Goal: Task Accomplishment & Management: Use online tool/utility

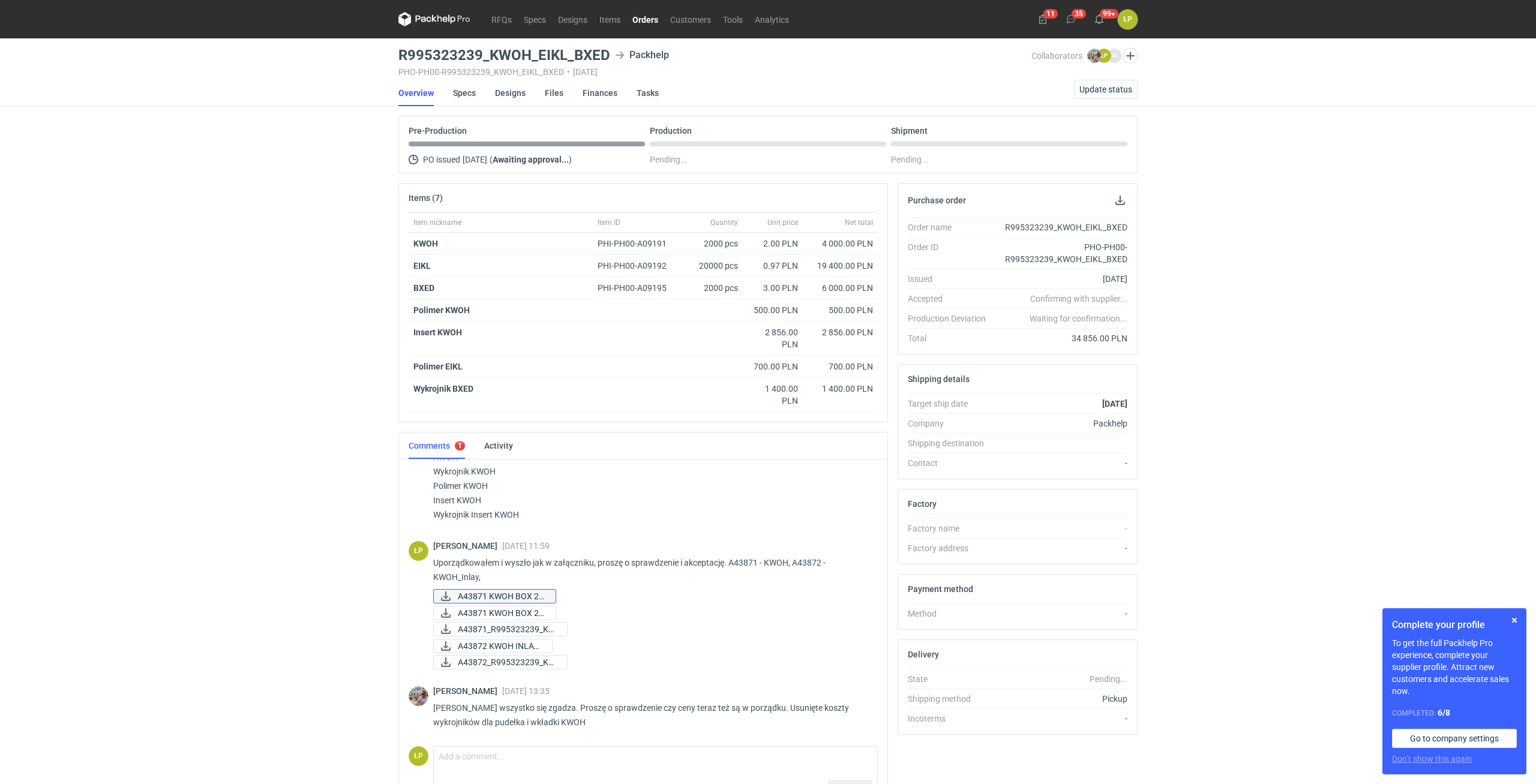
click at [479, 592] on span "A43871 KWOH BOX 24..." at bounding box center [502, 596] width 88 height 13
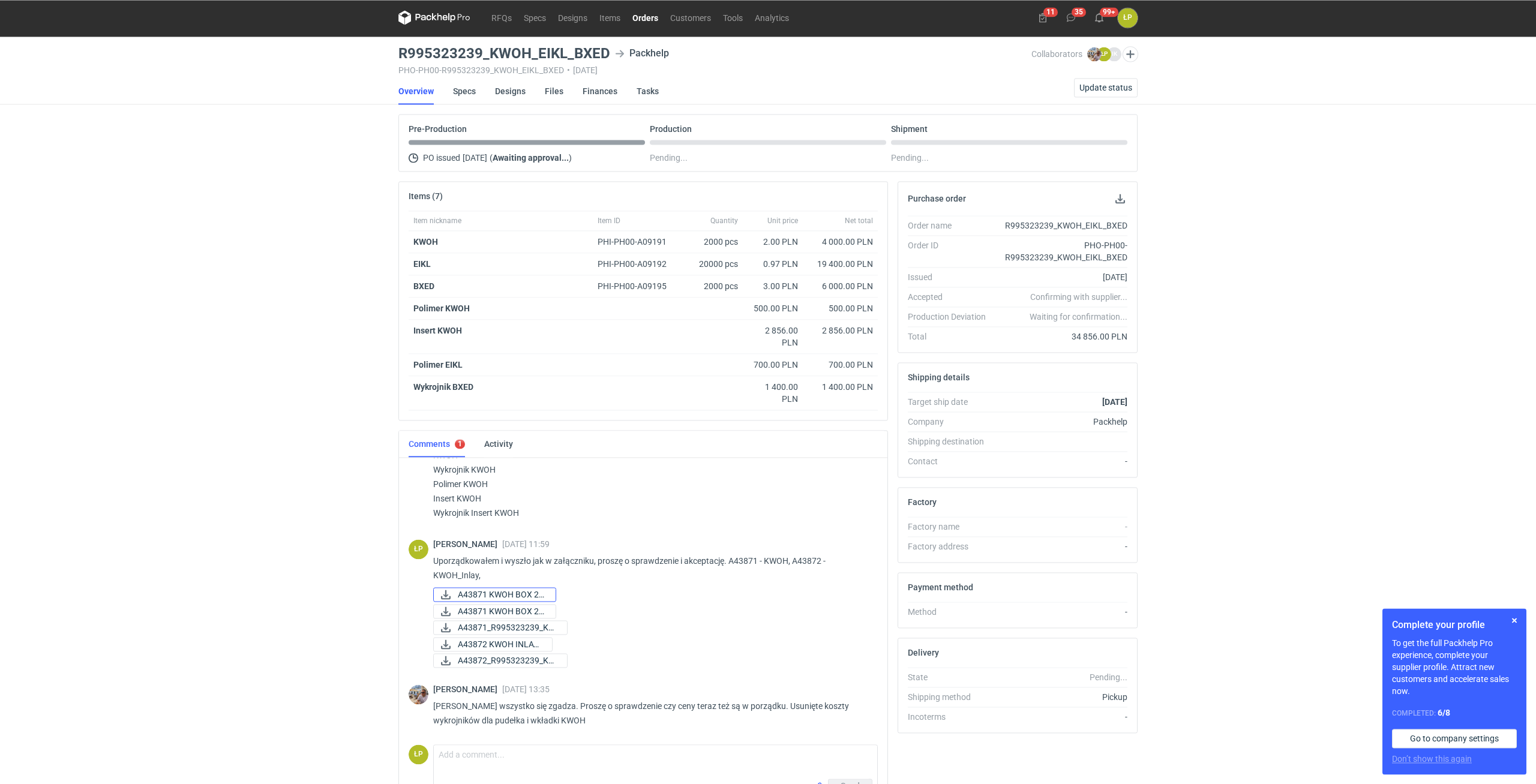
scroll to position [75, 0]
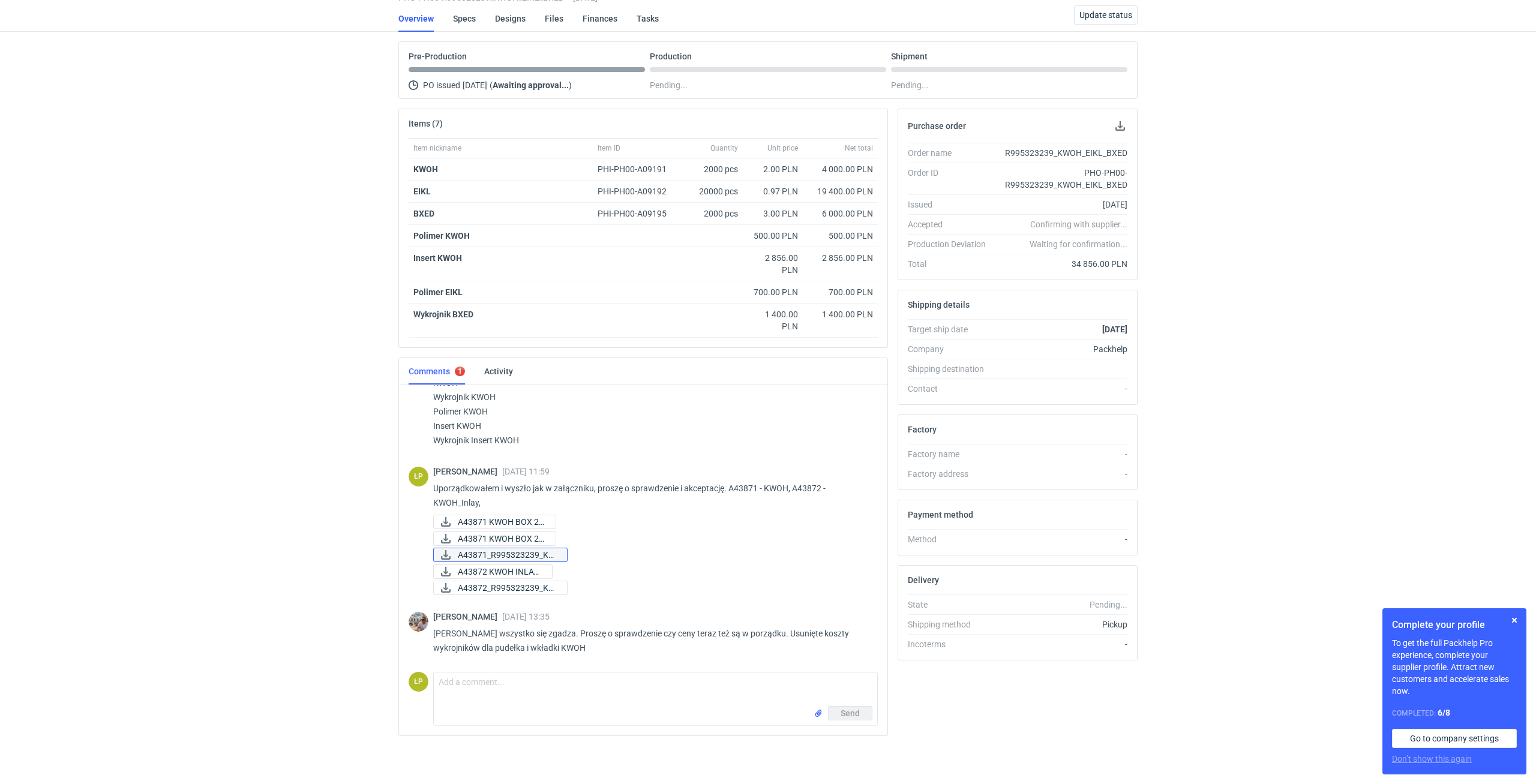
click at [491, 550] on span "A43871_R995323239_KW..." at bounding box center [507, 554] width 100 height 13
click at [567, 686] on textarea "Comment message" at bounding box center [655, 689] width 443 height 34
click at [500, 587] on span "A43872_R995323239_KW..." at bounding box center [507, 587] width 100 height 13
click at [653, 679] on textarea "KWOH - 2 zl/szt (2000 sztuk). KWOH inlay -" at bounding box center [655, 689] width 443 height 34
type textarea "KWOH - 2 zl/szt (2000 sztuk). KWOH inlay - 1,19 zł/szt (2400 sztuk)."
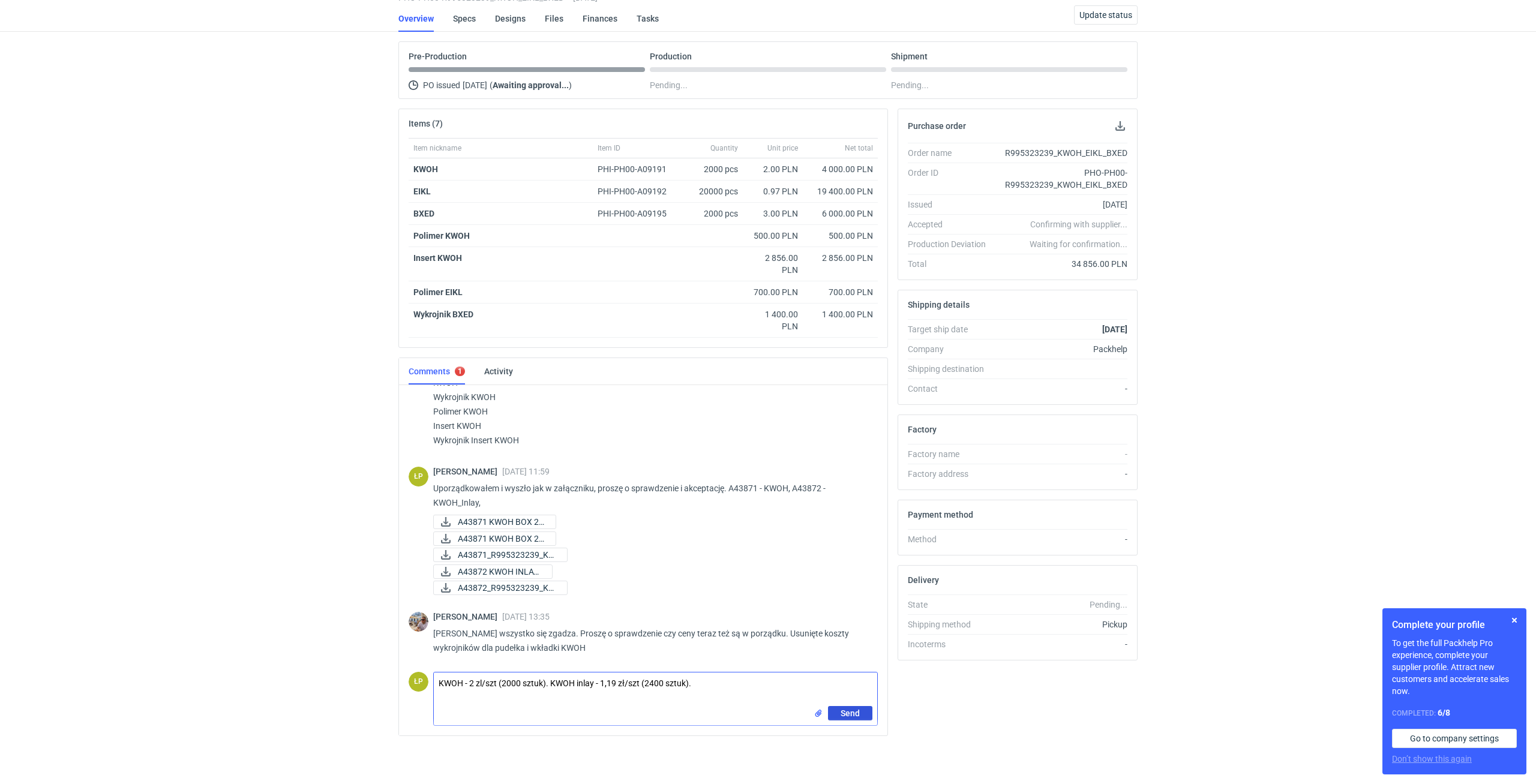
click at [840, 707] on button "Send" at bounding box center [851, 713] width 45 height 14
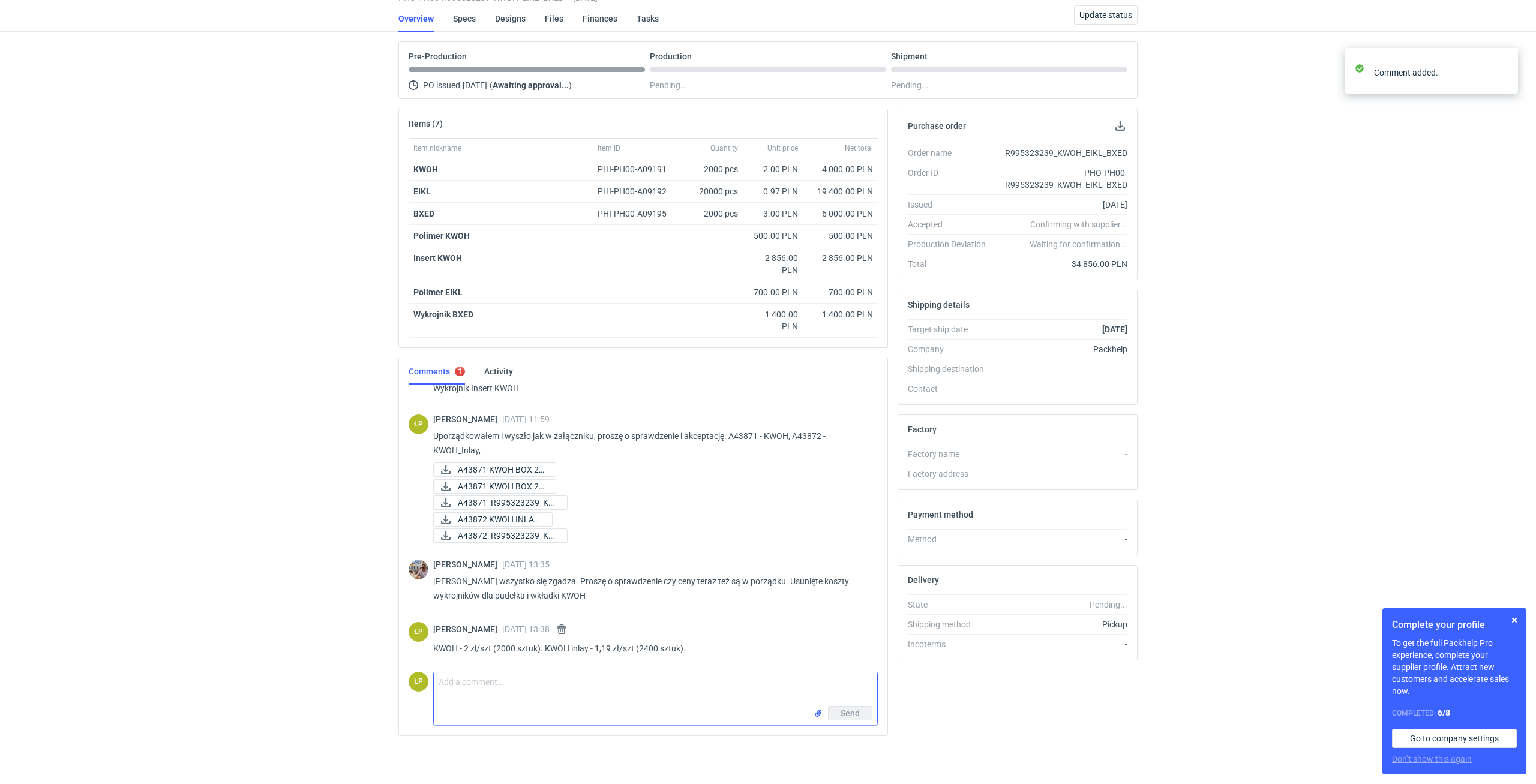
scroll to position [1109, 0]
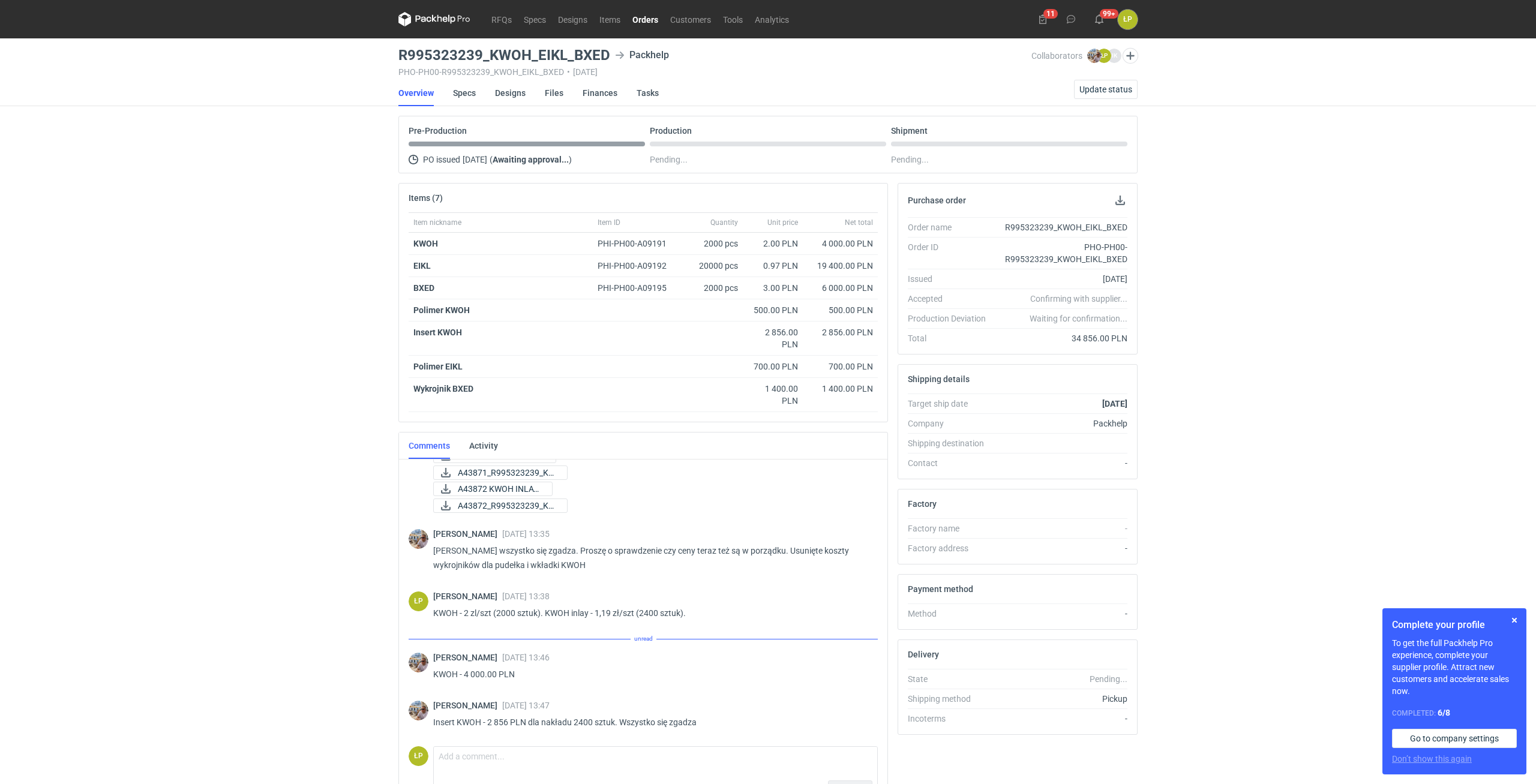
click at [1507, 619] on h1 "Complete your profile" at bounding box center [1455, 625] width 125 height 14
click at [1512, 619] on button "button" at bounding box center [1514, 620] width 14 height 14
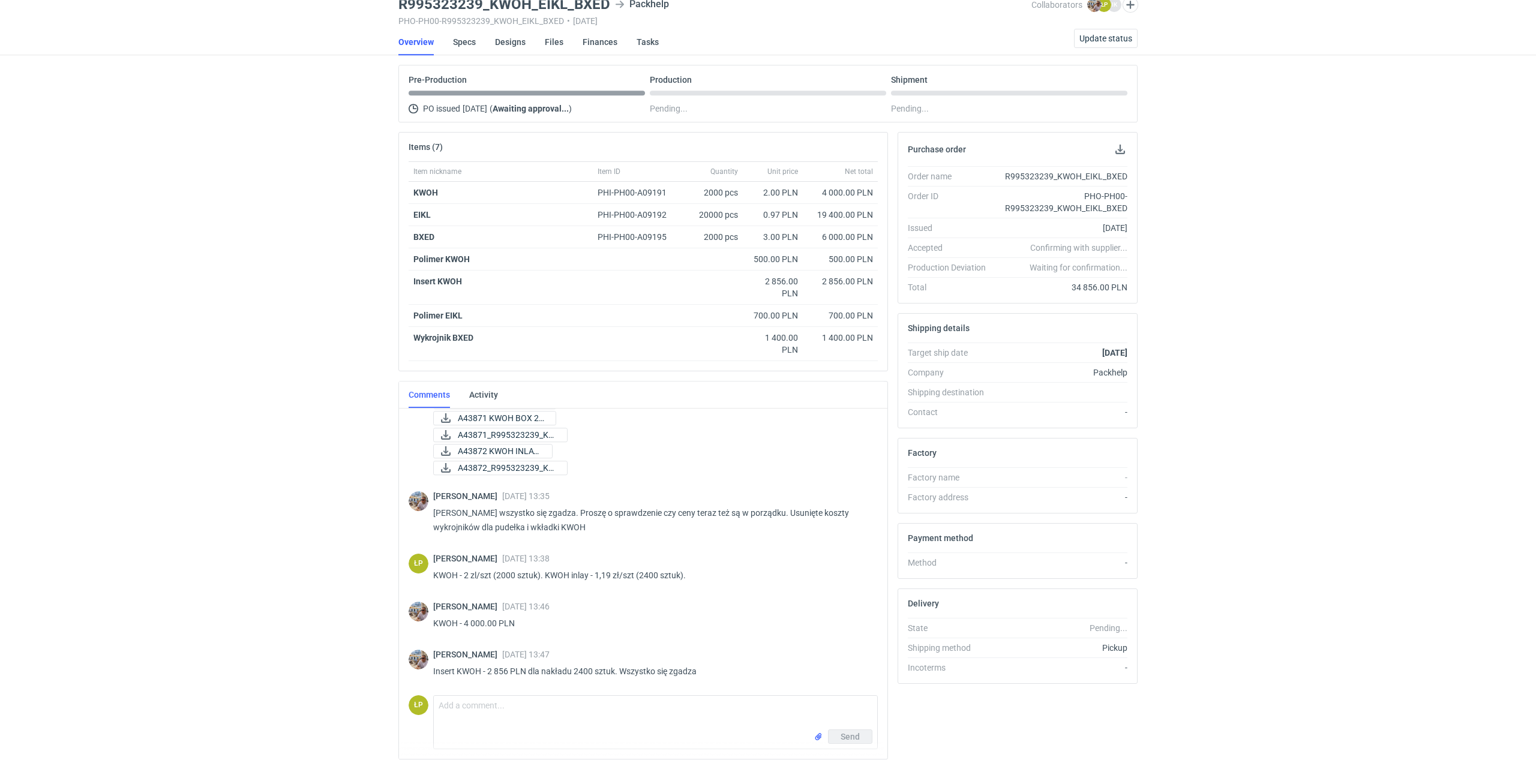
scroll to position [75, 0]
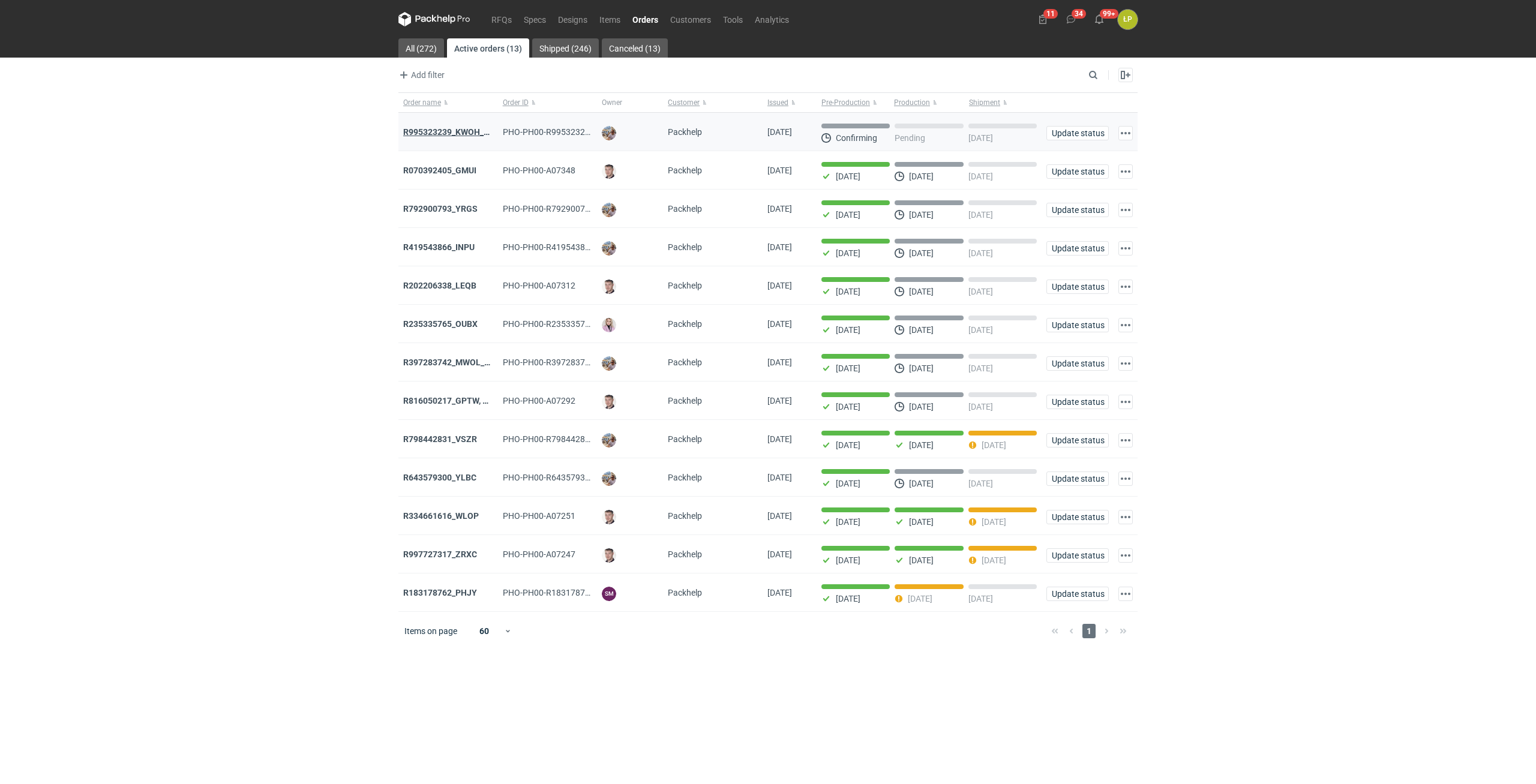
click at [418, 129] on strong "R995323239_KWOH_EIKL_BXED" at bounding box center [464, 132] width 123 height 9
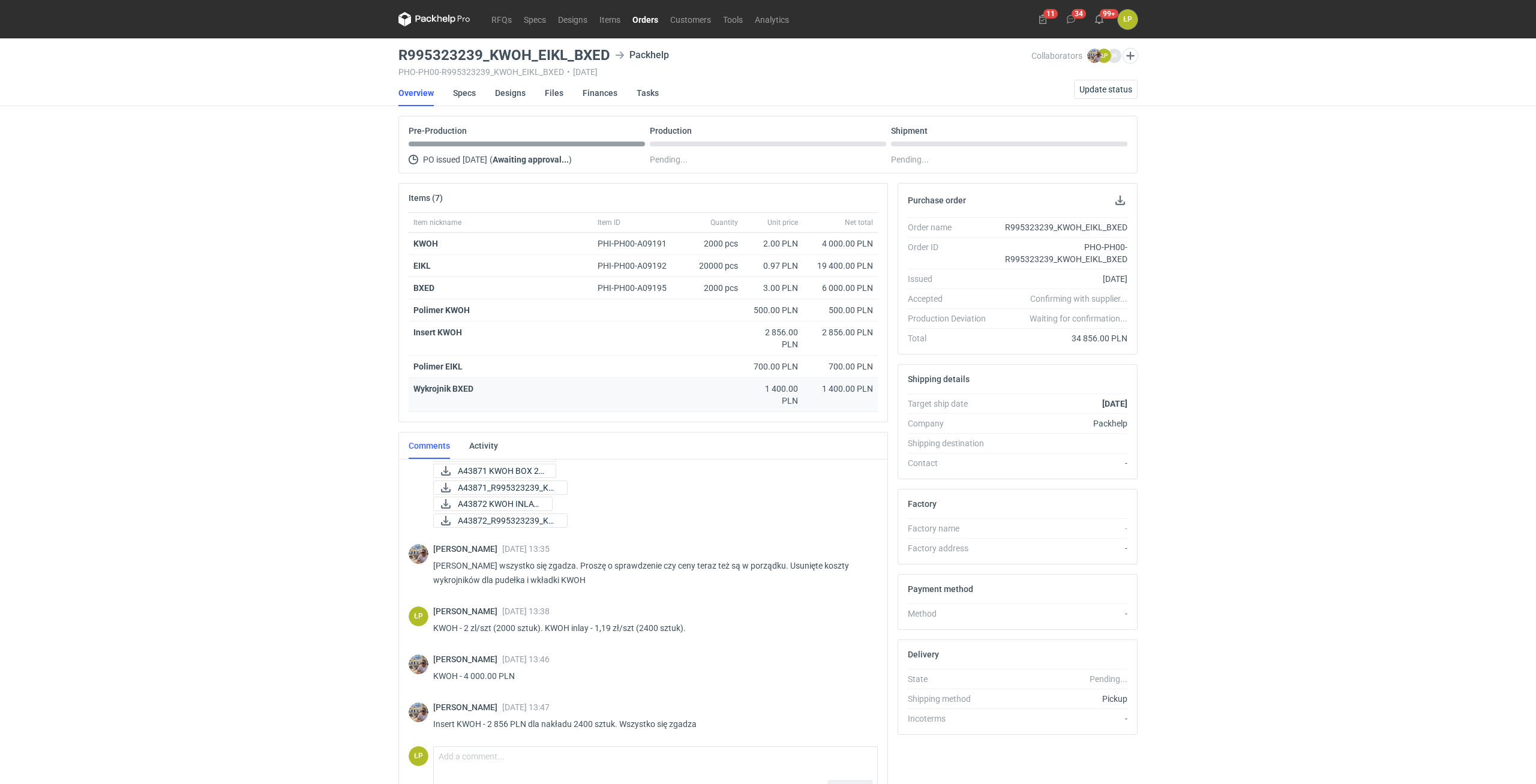
scroll to position [992, 0]
click at [1094, 91] on span "Update status" at bounding box center [1106, 89] width 53 height 8
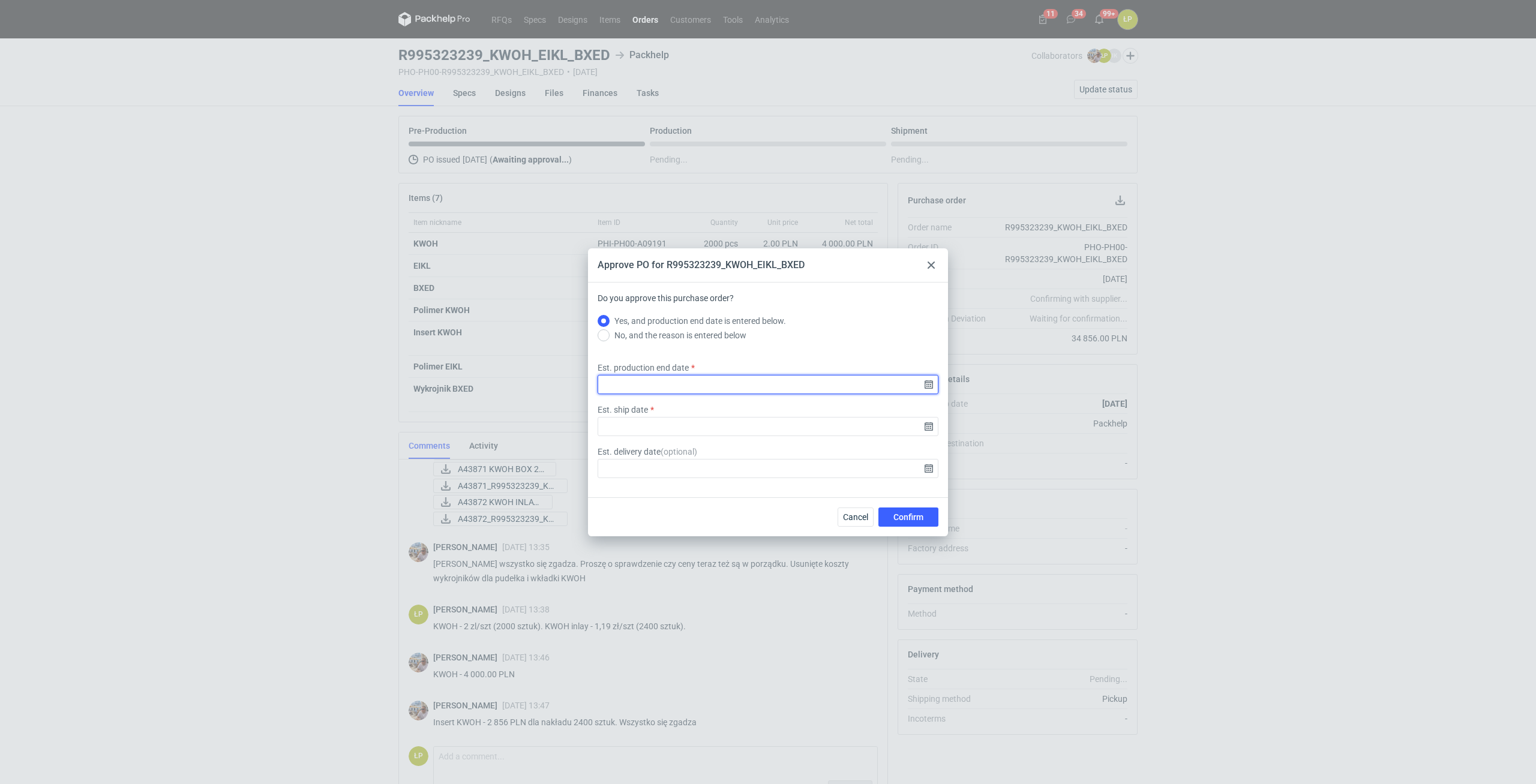
click at [922, 388] on input "Est. production end date" at bounding box center [768, 384] width 341 height 19
click at [925, 388] on input "Est. production end date" at bounding box center [768, 384] width 341 height 19
click at [925, 388] on input "Est. production end date" at bounding box center [768, 384] width 341 height 19
click at [790, 432] on span "30" at bounding box center [787, 432] width 9 height 12
click at [933, 386] on input "2025-10-30" at bounding box center [768, 384] width 341 height 19
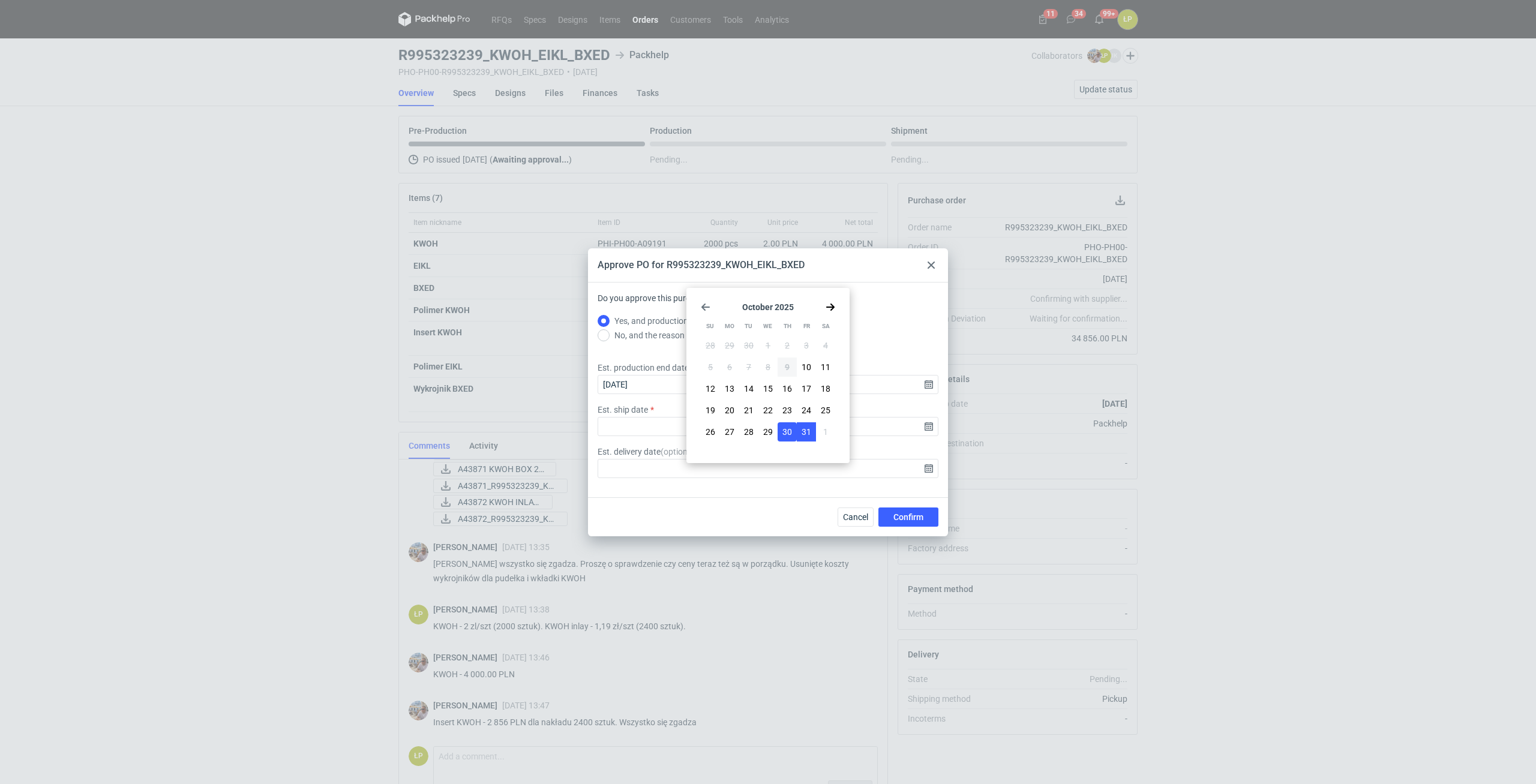
click at [807, 429] on span "31" at bounding box center [807, 432] width 9 height 12
type input "2025-10-31"
click at [926, 430] on input "Est. ship date" at bounding box center [768, 426] width 341 height 19
click at [807, 434] on span "31" at bounding box center [807, 432] width 9 height 12
type input "2025-10-31"
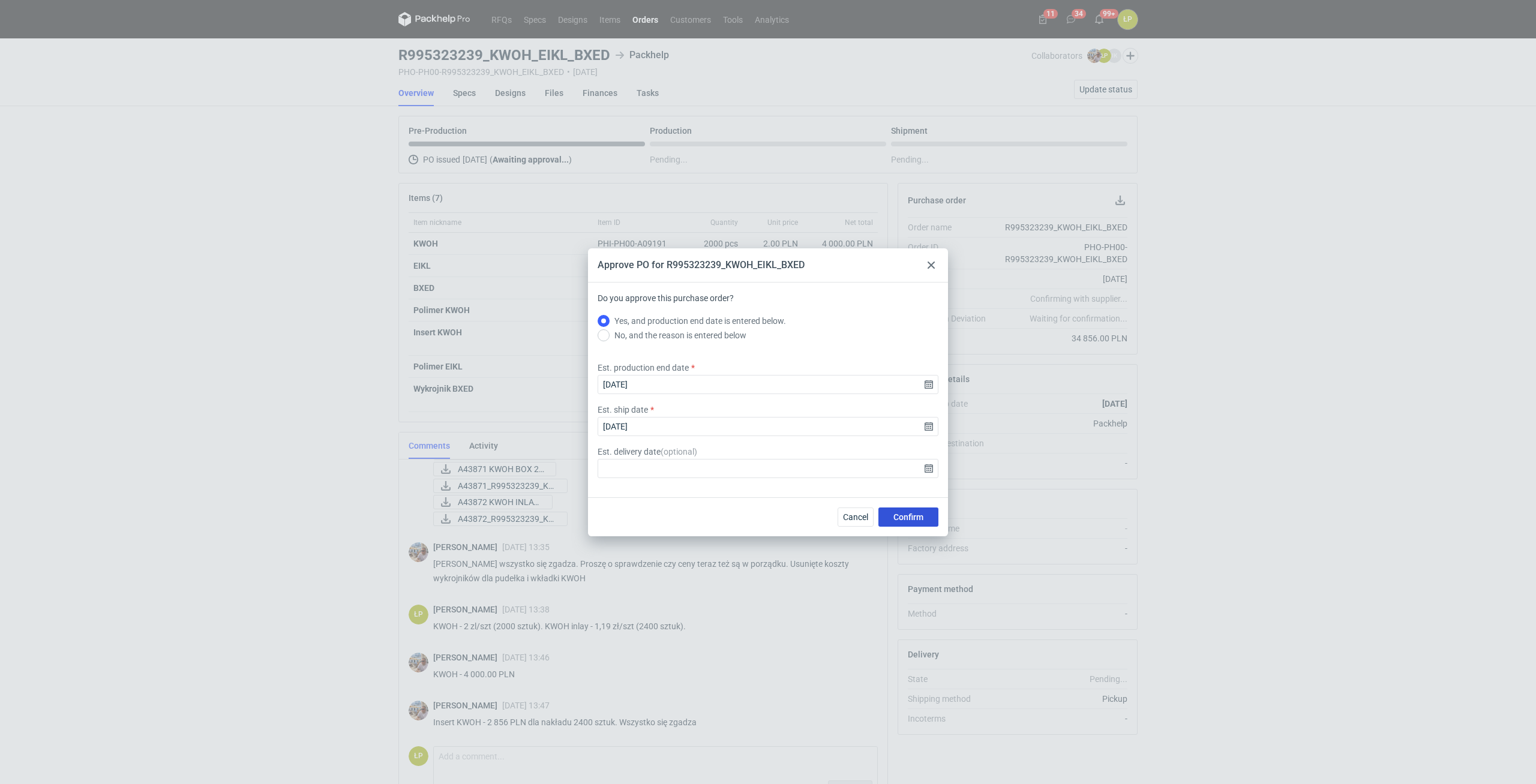
click at [890, 513] on button "Confirm" at bounding box center [908, 517] width 60 height 19
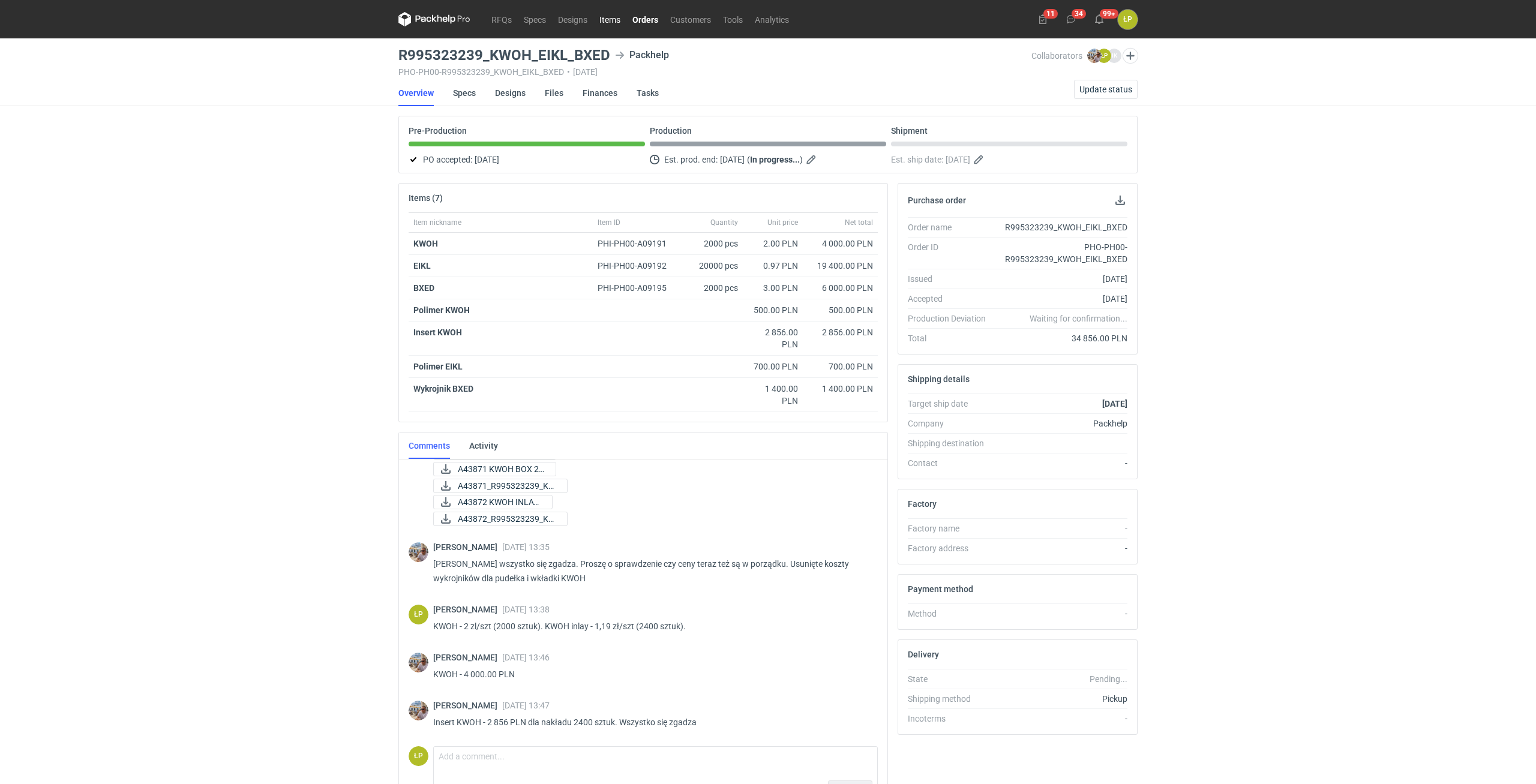
click at [597, 22] on link "Items" at bounding box center [609, 19] width 33 height 14
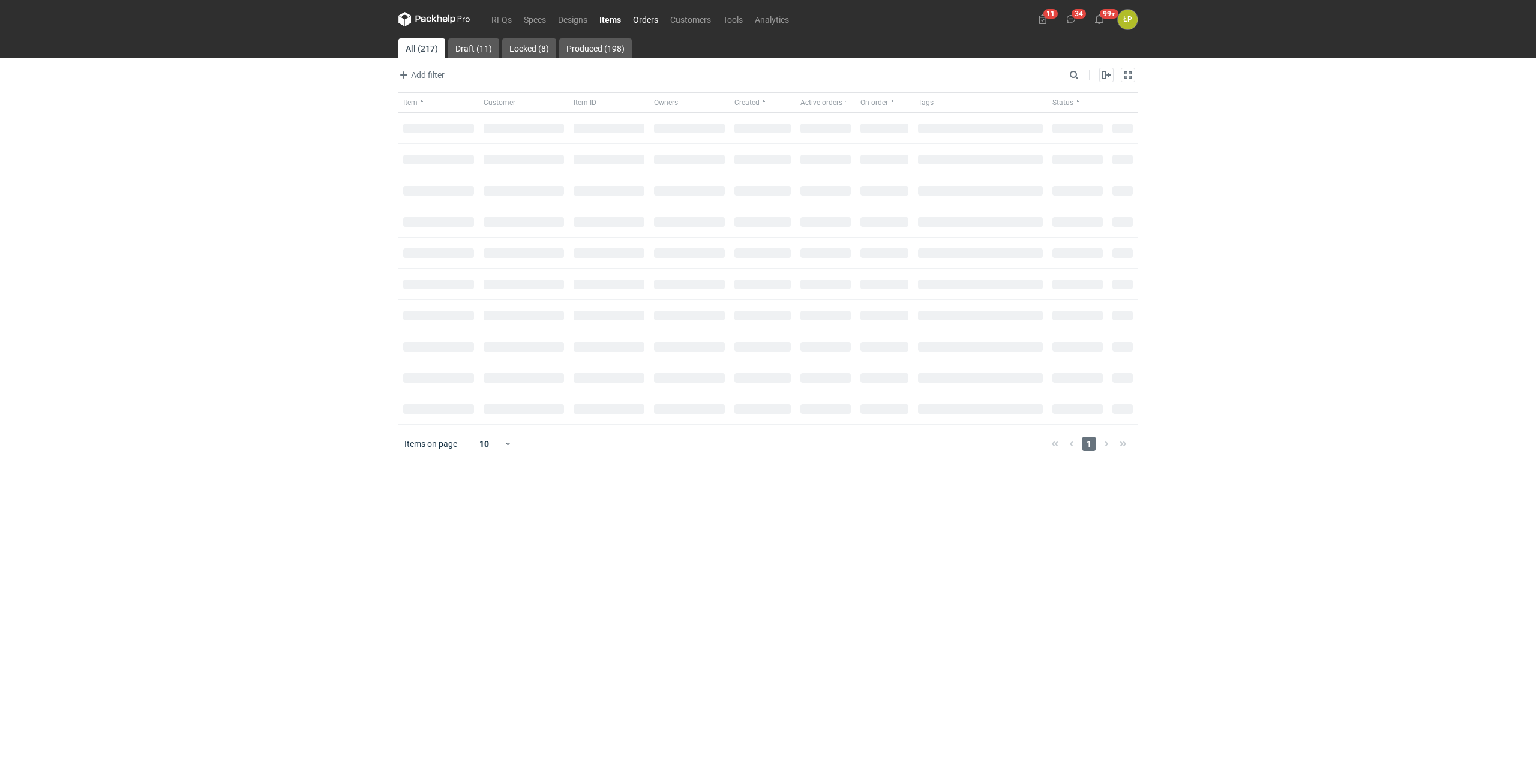
click at [647, 20] on link "Orders" at bounding box center [645, 19] width 37 height 14
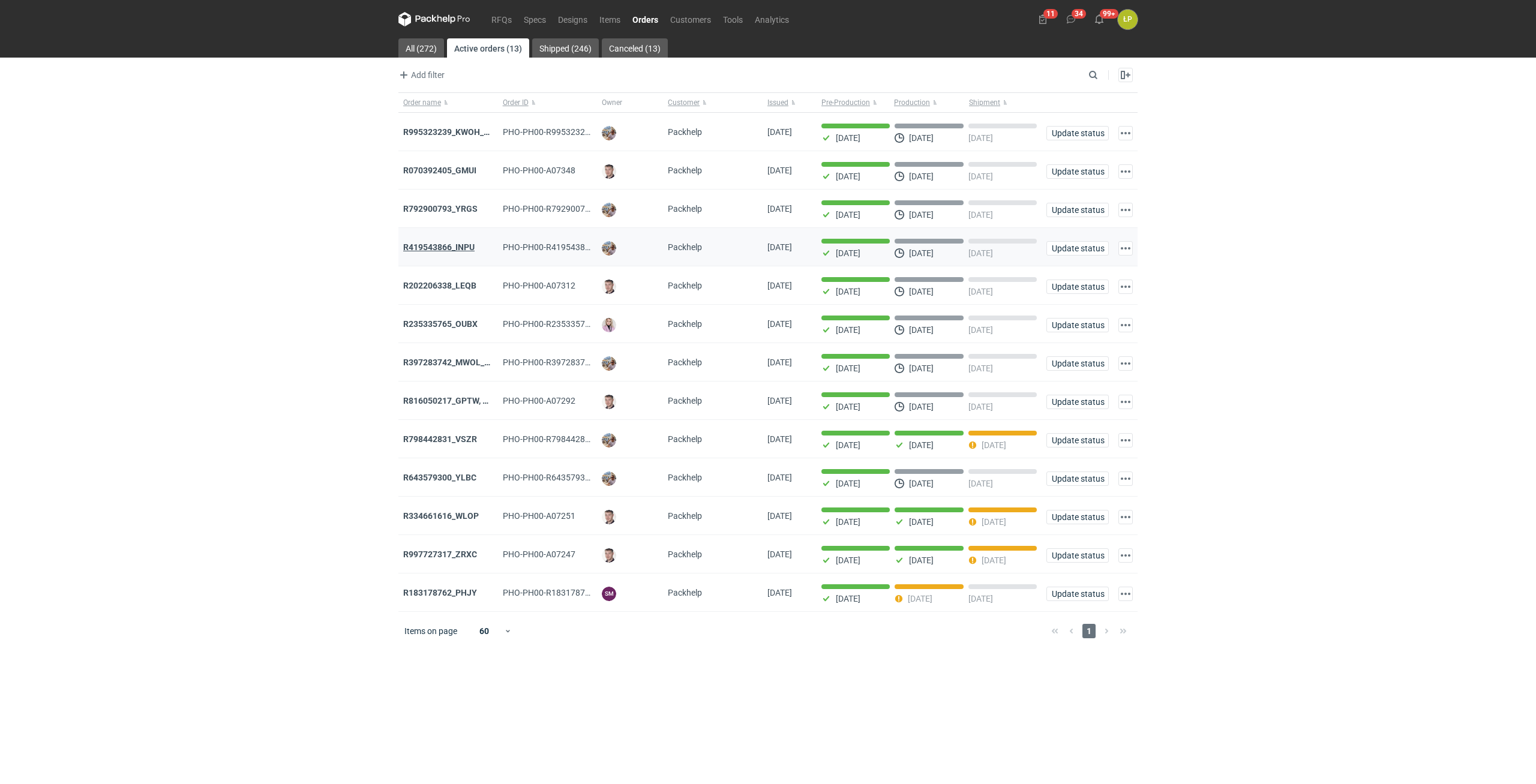
click at [455, 246] on strong "R419543866_INPU" at bounding box center [439, 247] width 71 height 9
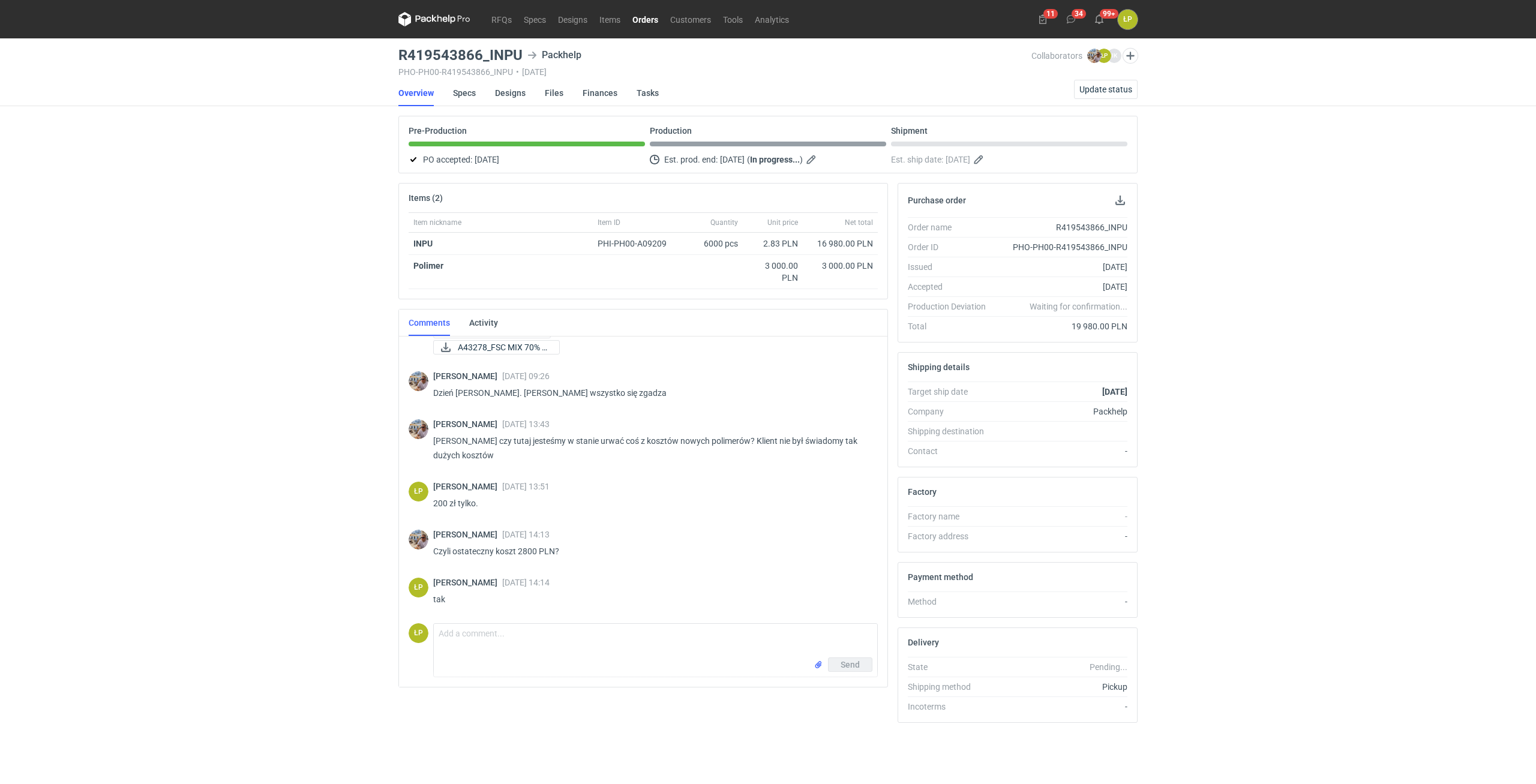
scroll to position [157, 0]
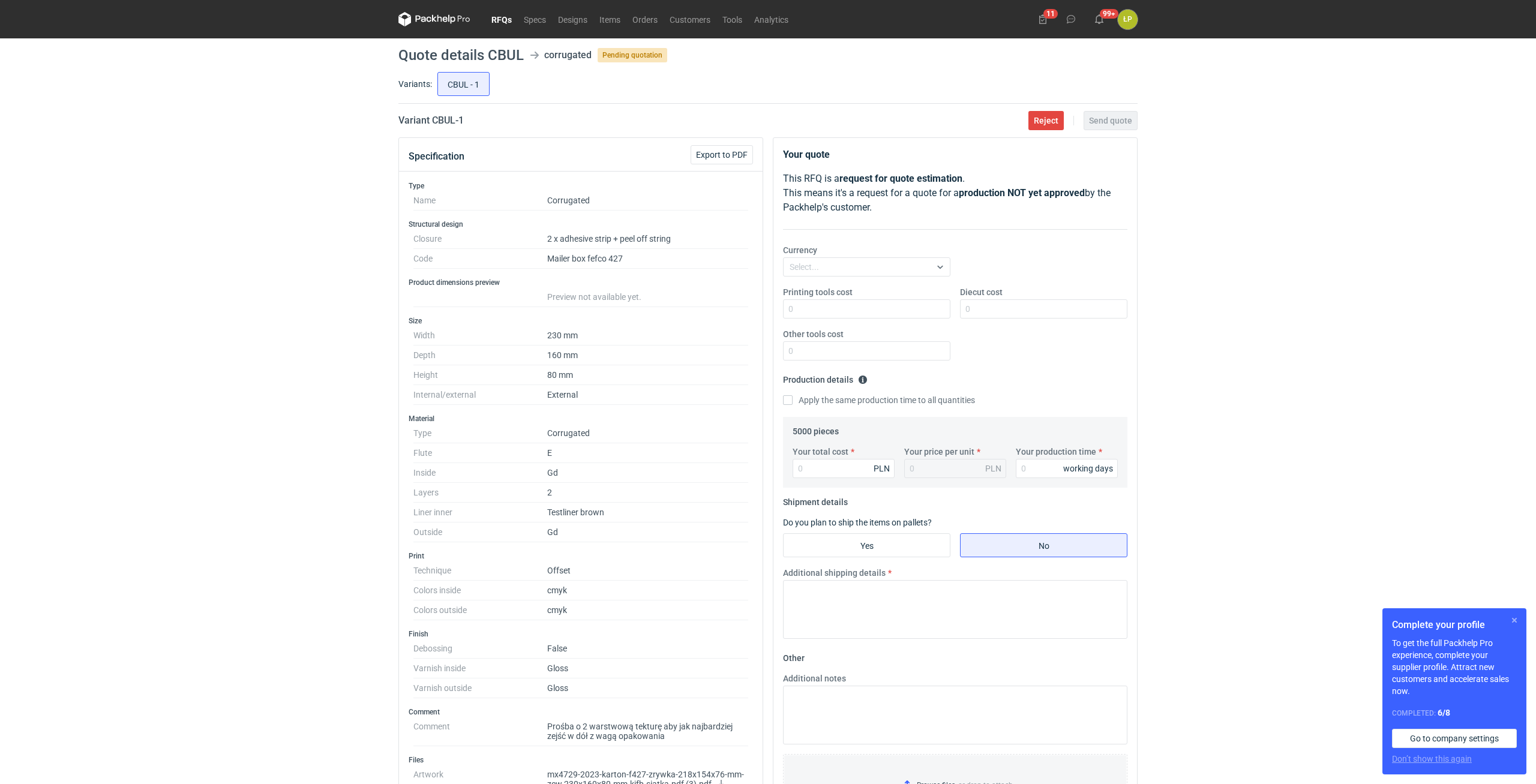
click at [1511, 619] on button "button" at bounding box center [1514, 620] width 14 height 14
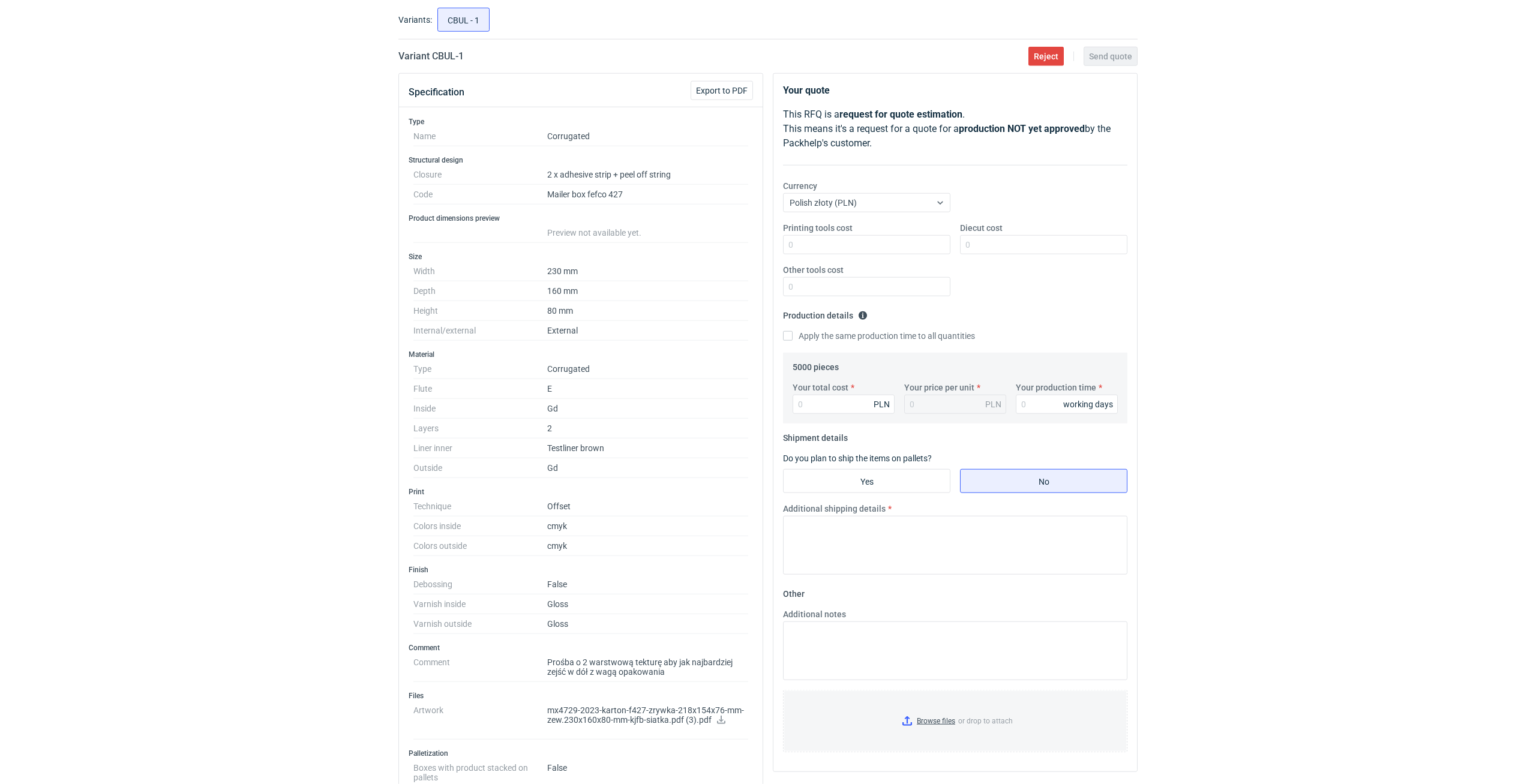
scroll to position [102, 0]
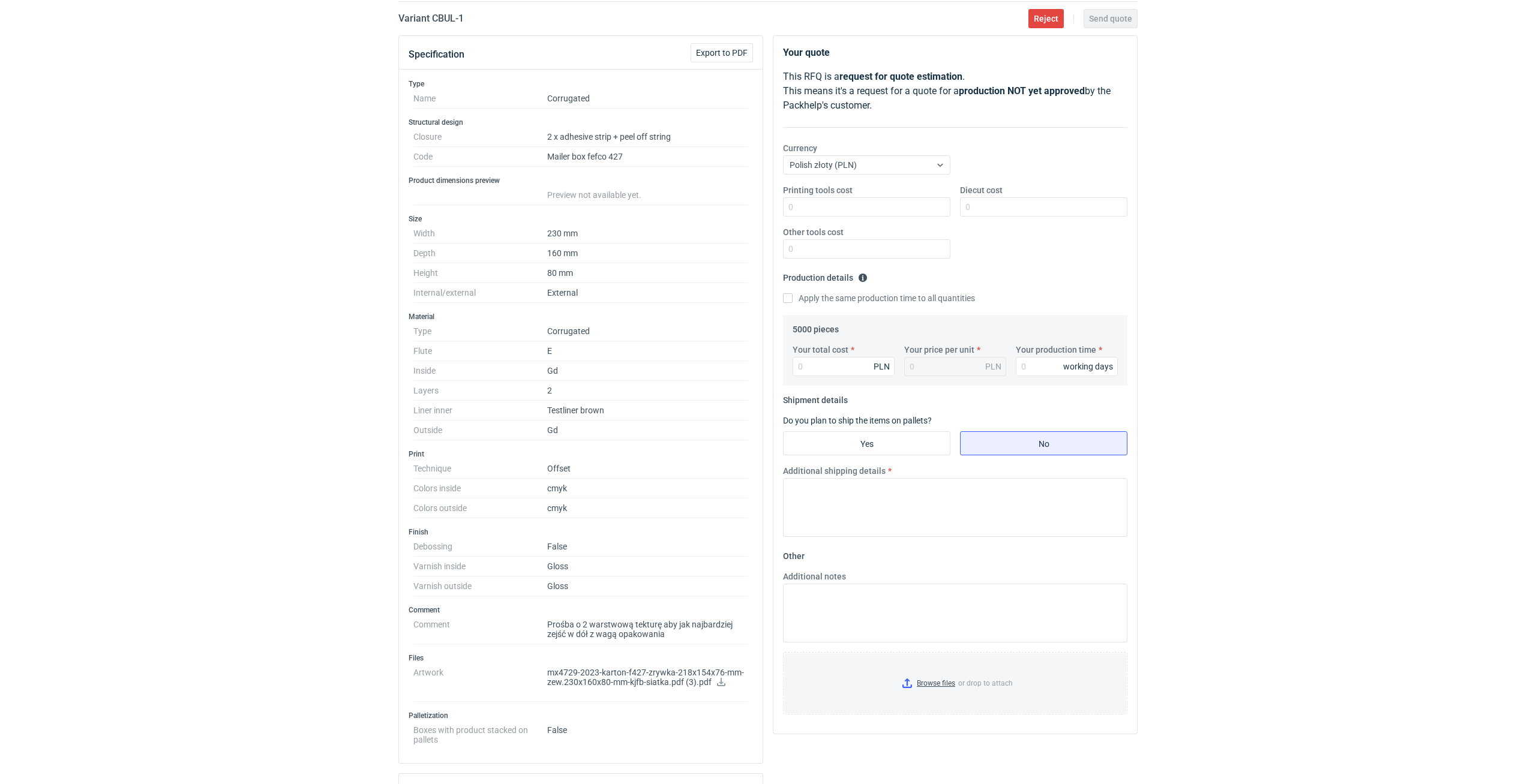
click at [718, 683] on icon at bounding box center [721, 682] width 9 height 8
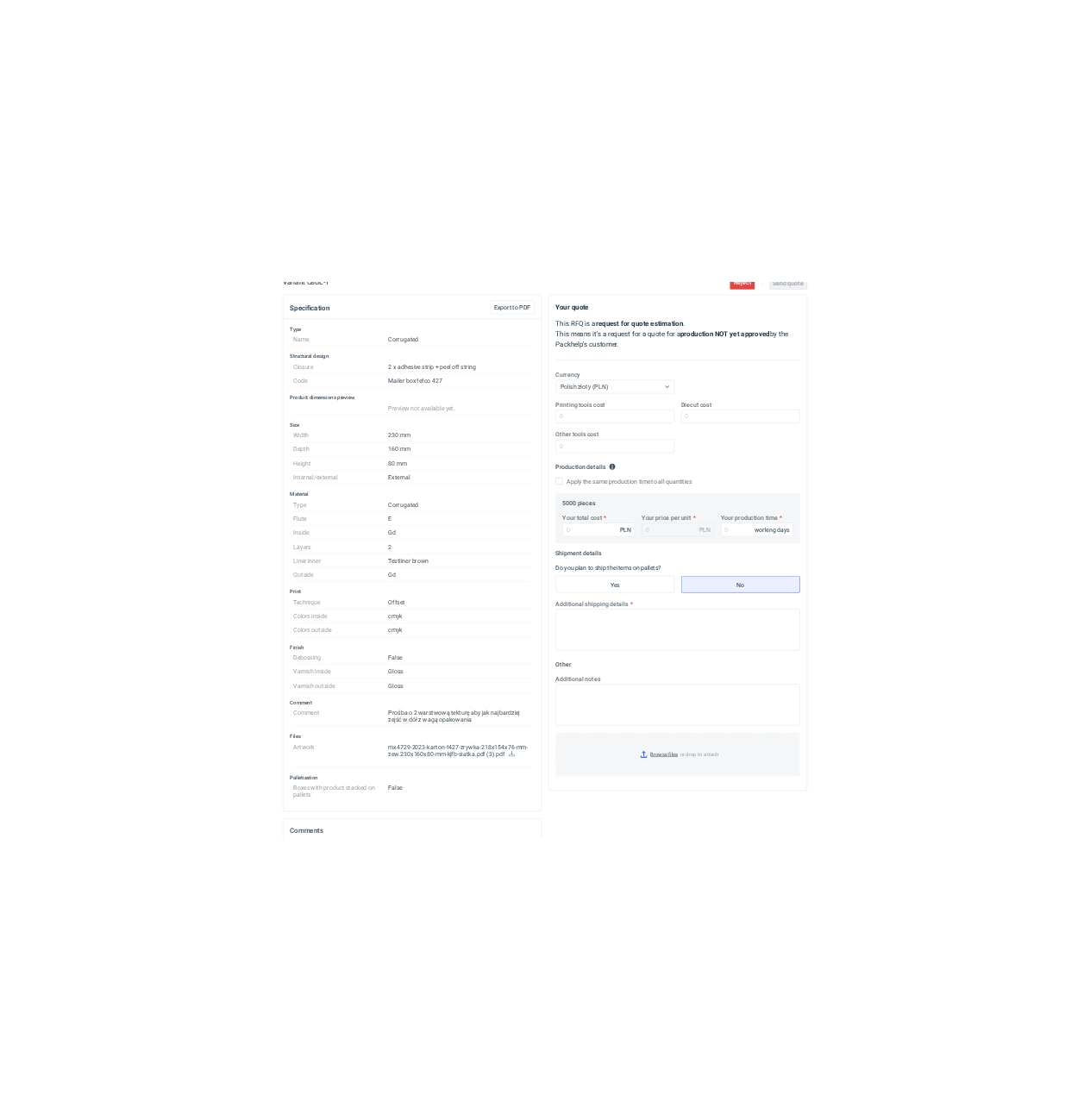
scroll to position [105, 0]
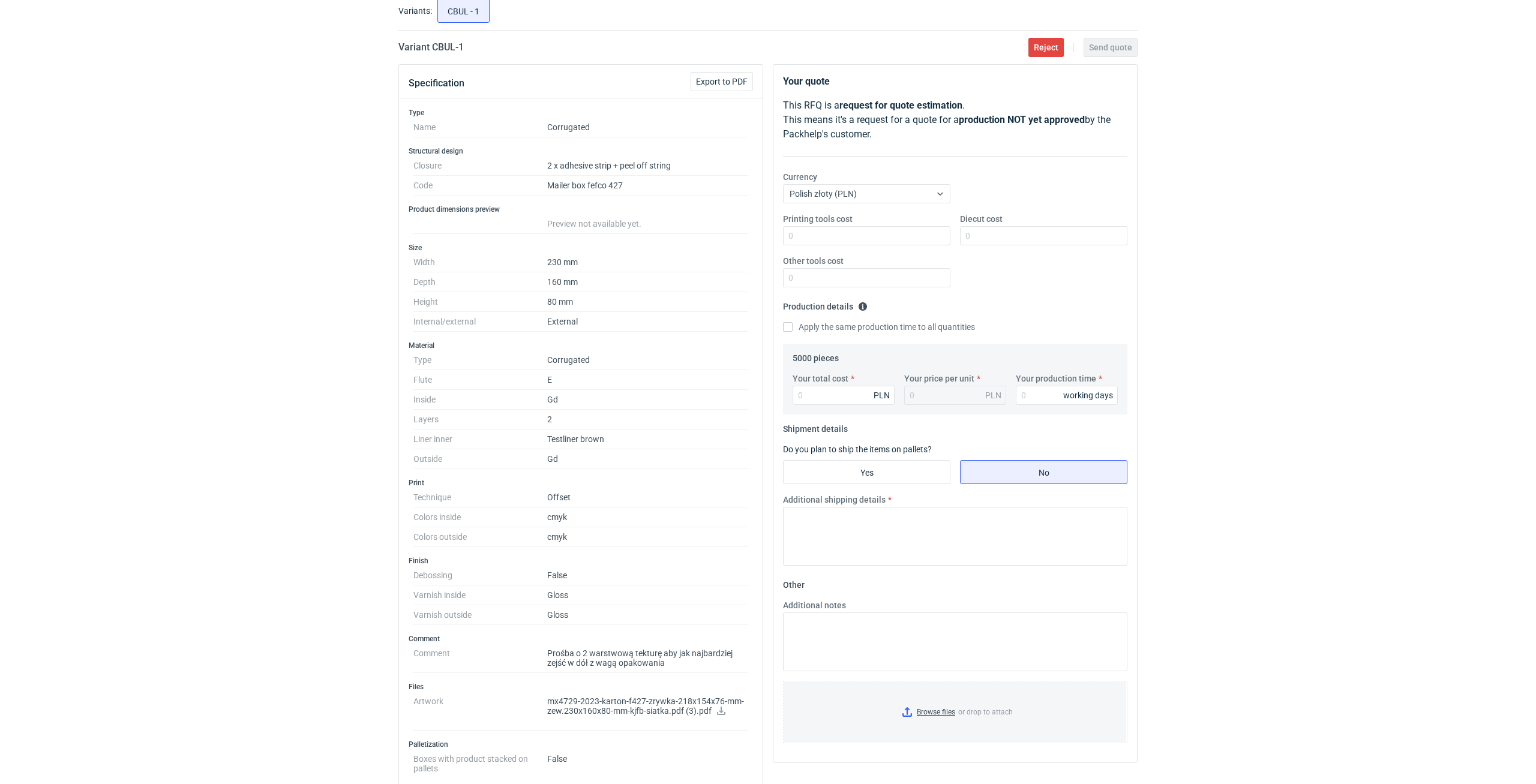
click at [1298, 515] on div "RFQs Specs Designs Items Orders Customers Tools Analytics 11 34 99+ ŁP [PERSON_…" at bounding box center [768, 318] width 1536 height 784
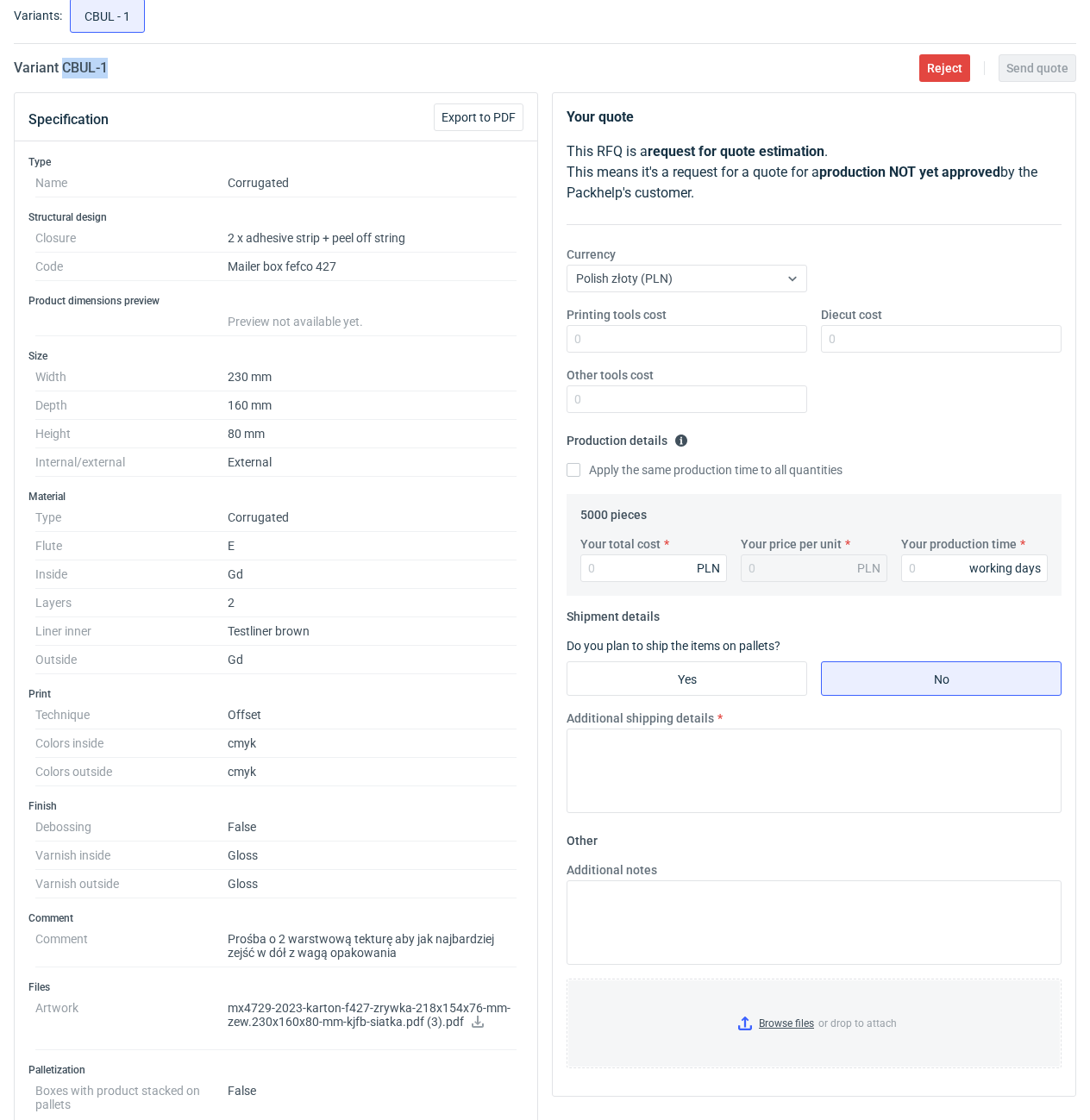
drag, startPoint x: 154, startPoint y: 73, endPoint x: 65, endPoint y: 72, distance: 89.0
click at [65, 72] on div "Variant CBUL - 1 Reject Send quote" at bounding box center [545, 67] width 1063 height 20
copy h2 "CBUL - 1"
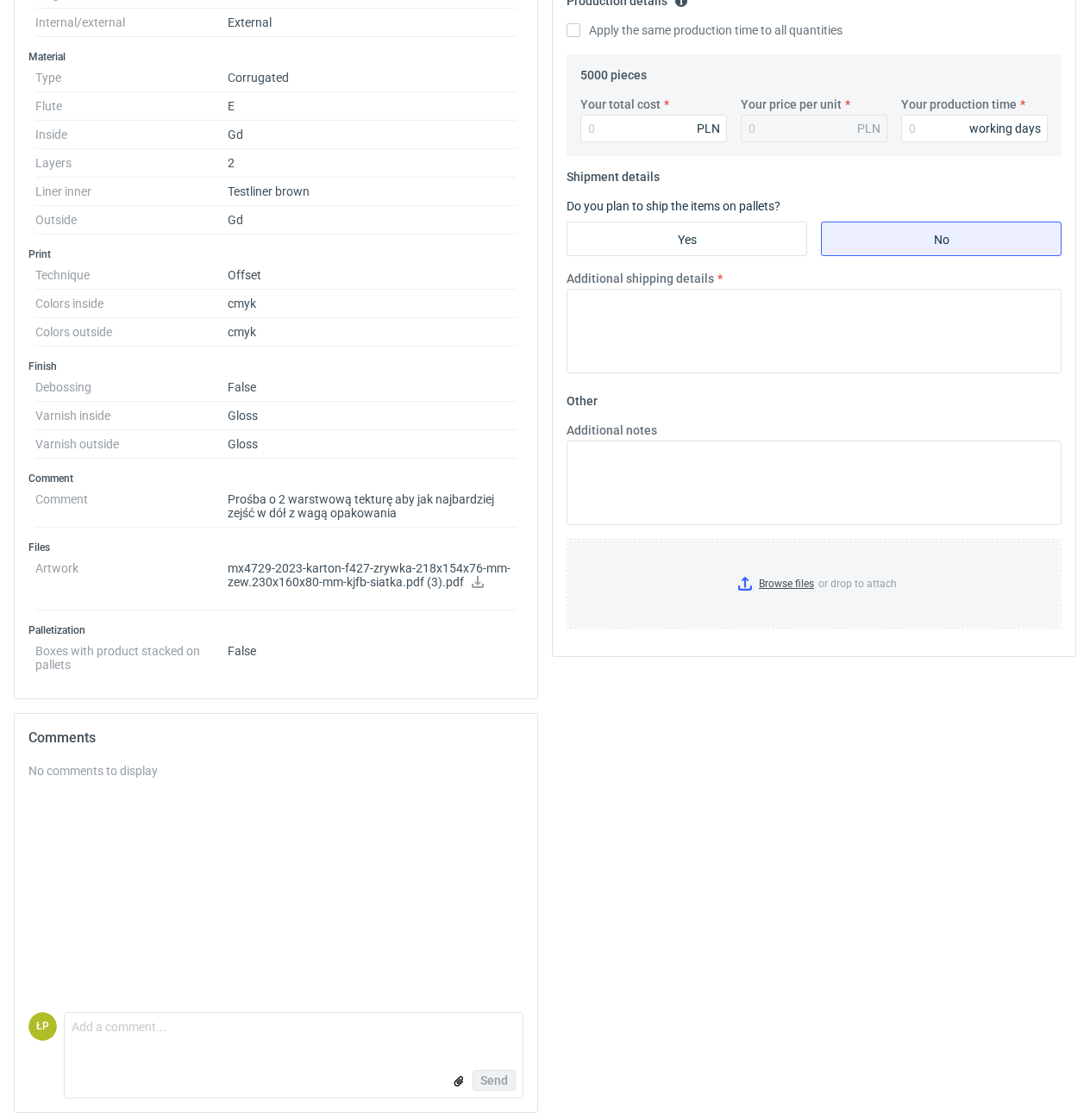
scroll to position [0, 0]
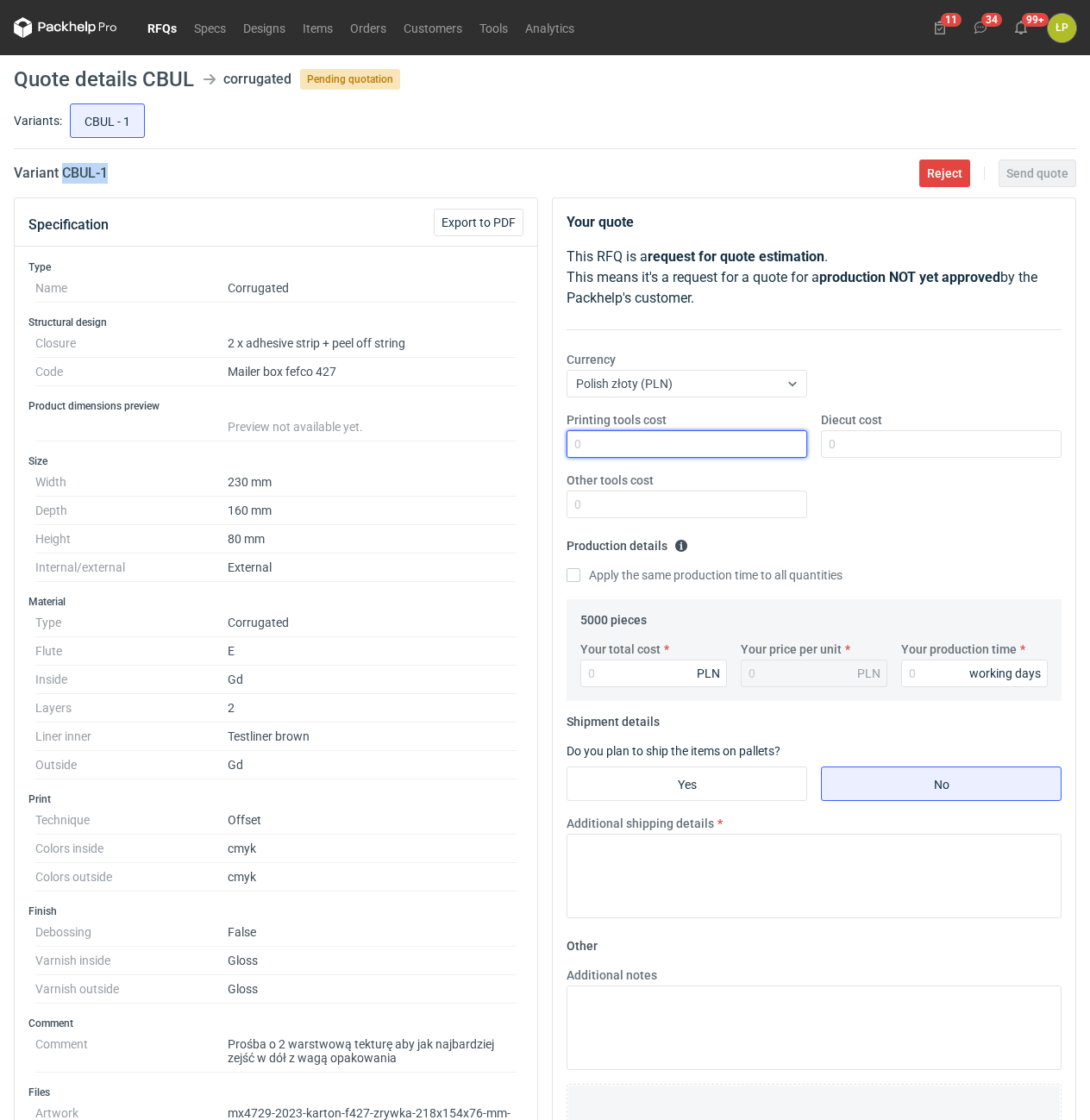
click at [713, 451] on input "Printing tools cost" at bounding box center [687, 444] width 241 height 27
type input "0"
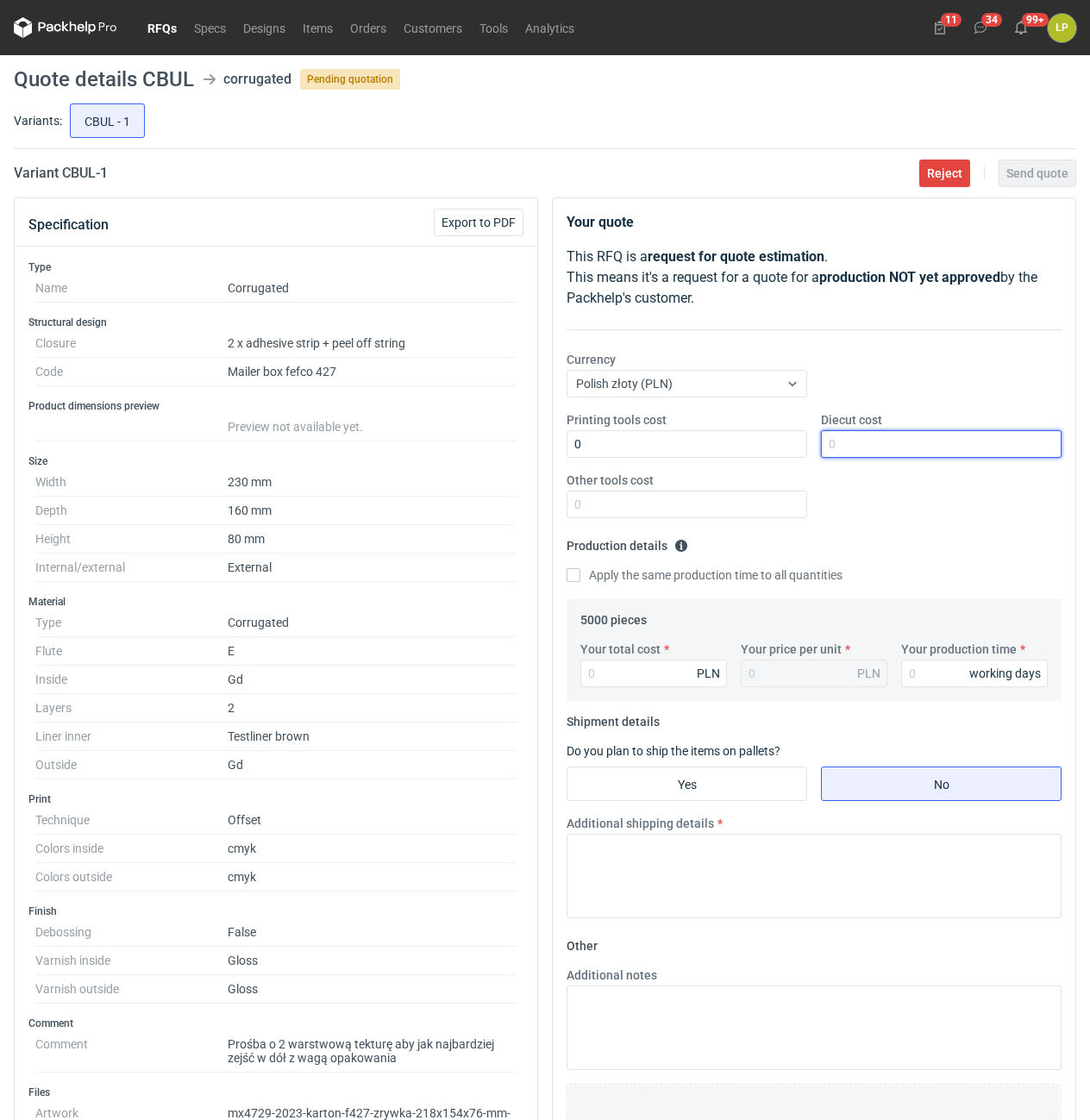
click at [951, 447] on input "Diecut cost" at bounding box center [941, 444] width 241 height 27
click at [894, 445] on input "Diecut cost" at bounding box center [941, 444] width 241 height 27
type input "2000"
click at [747, 508] on input "Other tools cost" at bounding box center [687, 504] width 241 height 27
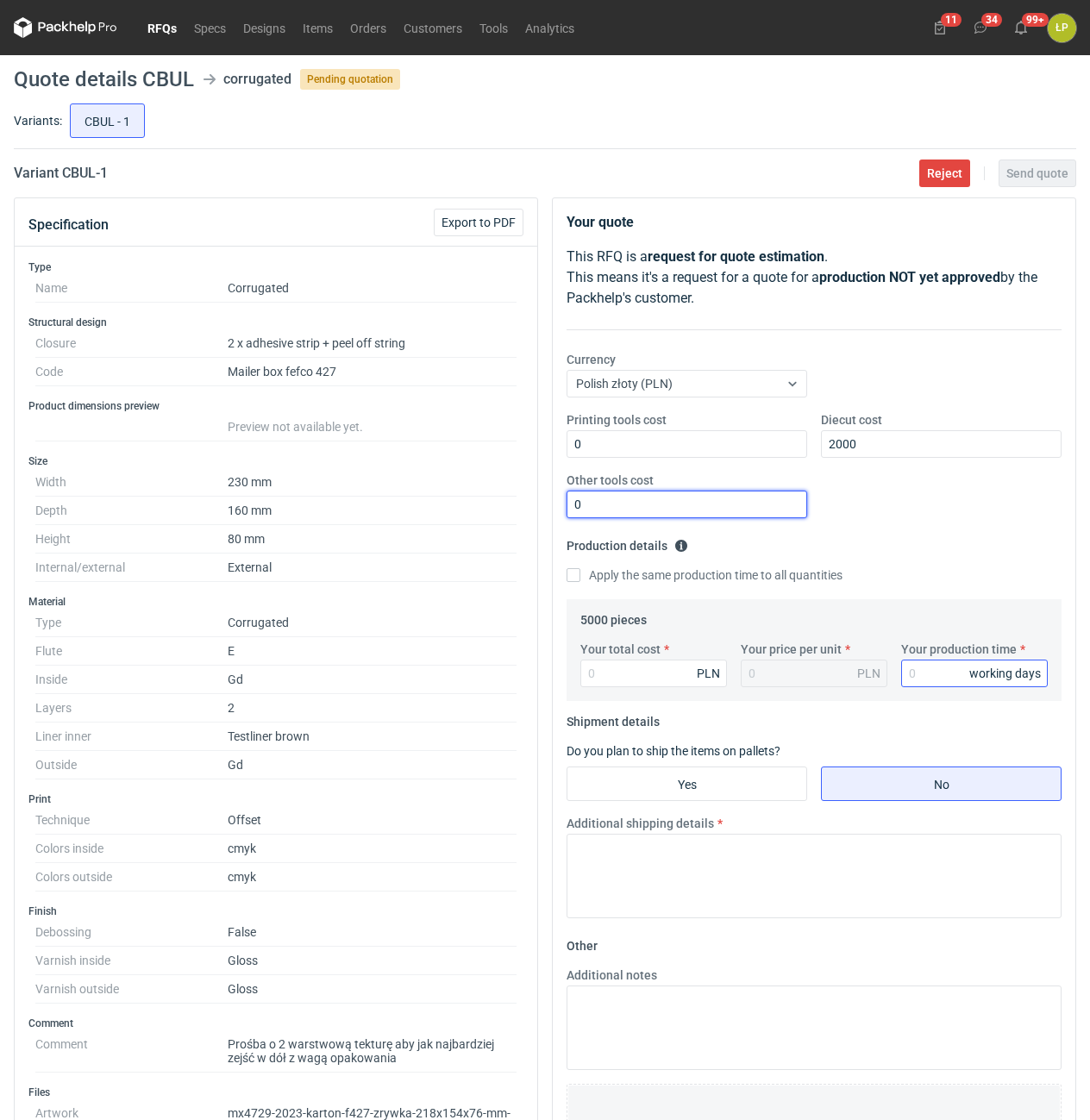
type input "0"
click at [912, 664] on input "Your production time" at bounding box center [974, 673] width 146 height 27
type input "15"
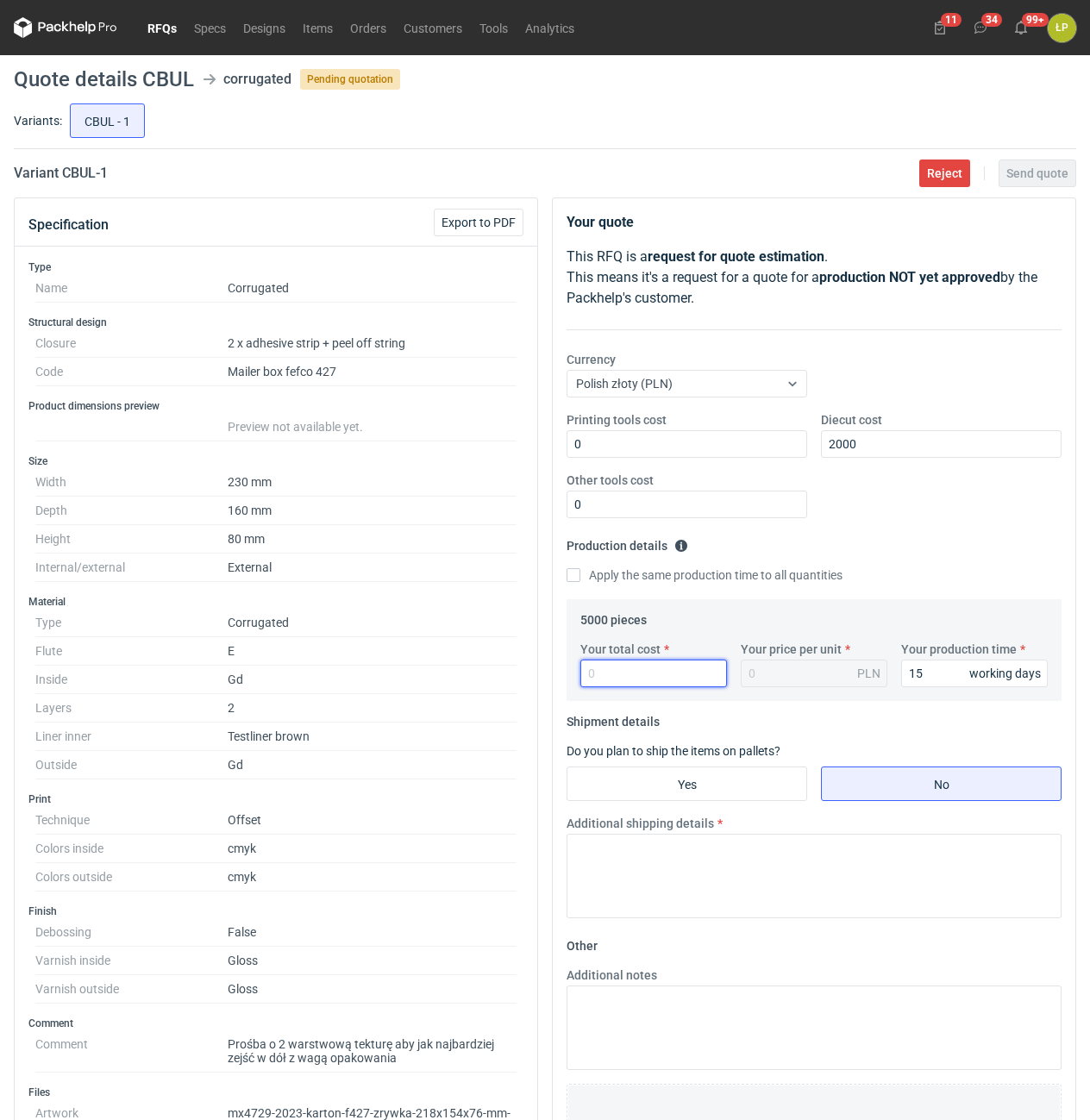
click at [643, 682] on input "Your total cost" at bounding box center [654, 673] width 146 height 27
type input "12950"
type input "2.59"
type input "12950"
click at [742, 790] on input "Yes" at bounding box center [686, 784] width 239 height 33
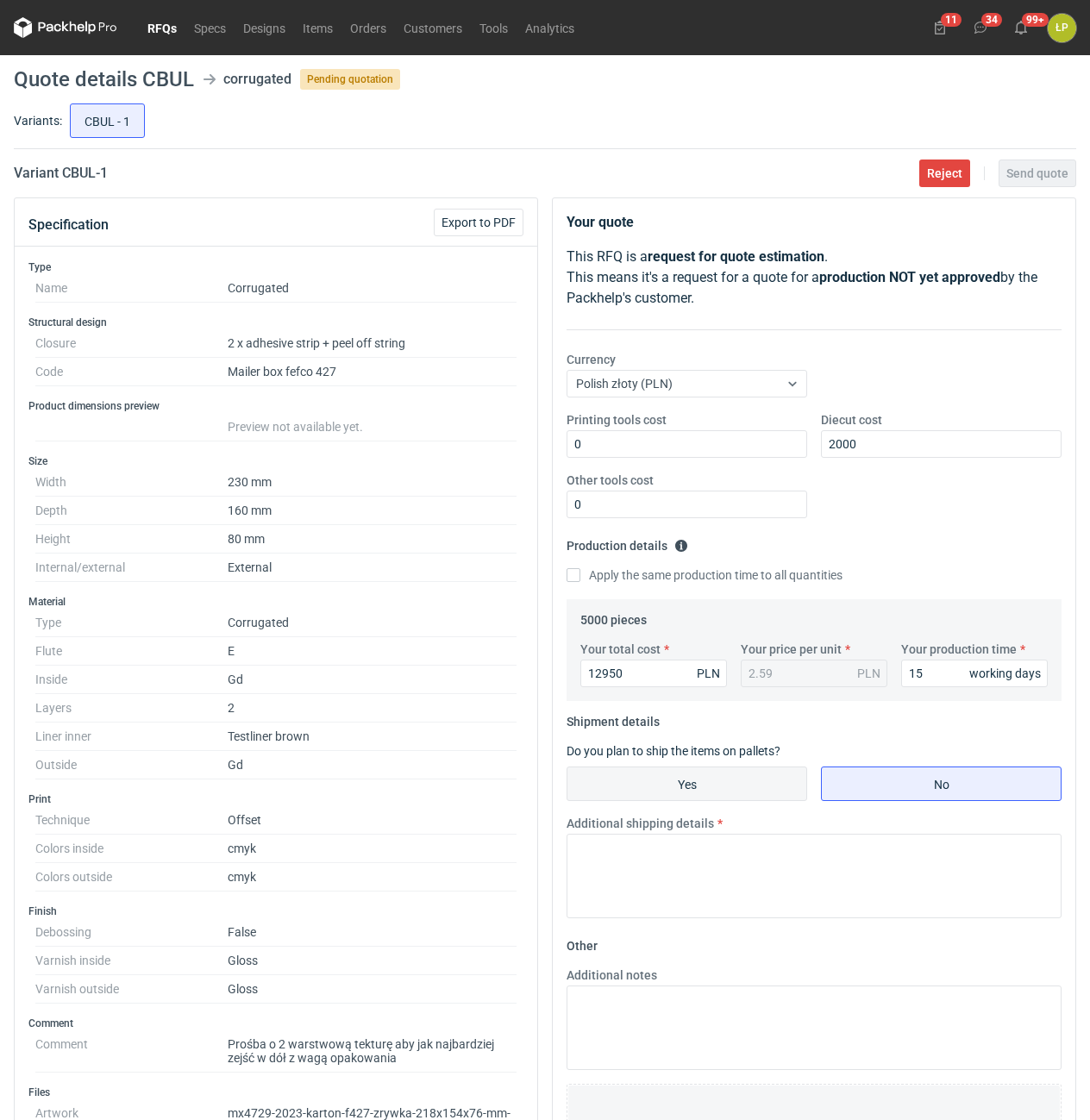
radio input "true"
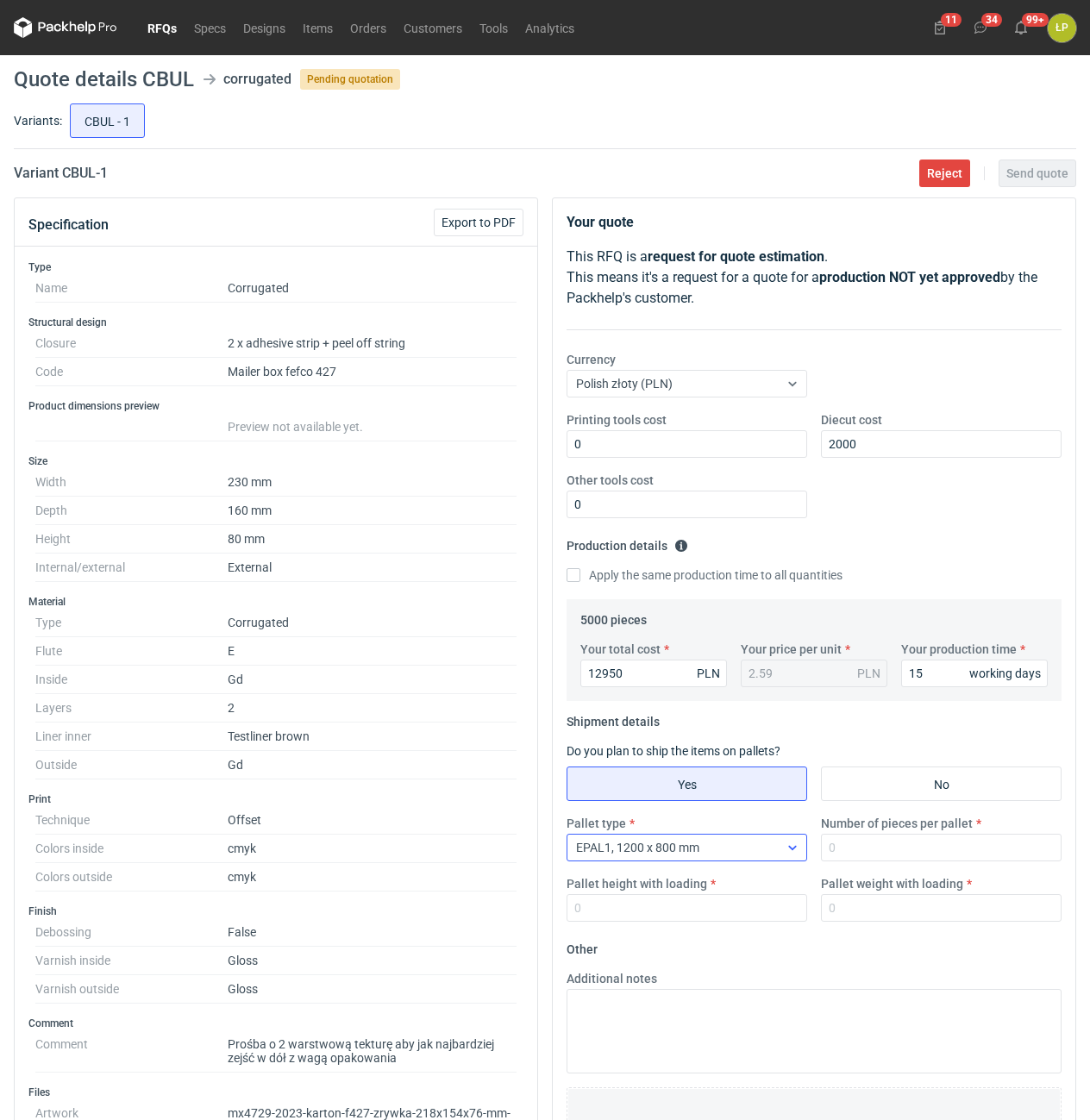
click at [752, 854] on div "EPAL1, 1200 x 800 mm" at bounding box center [672, 847] width 211 height 24
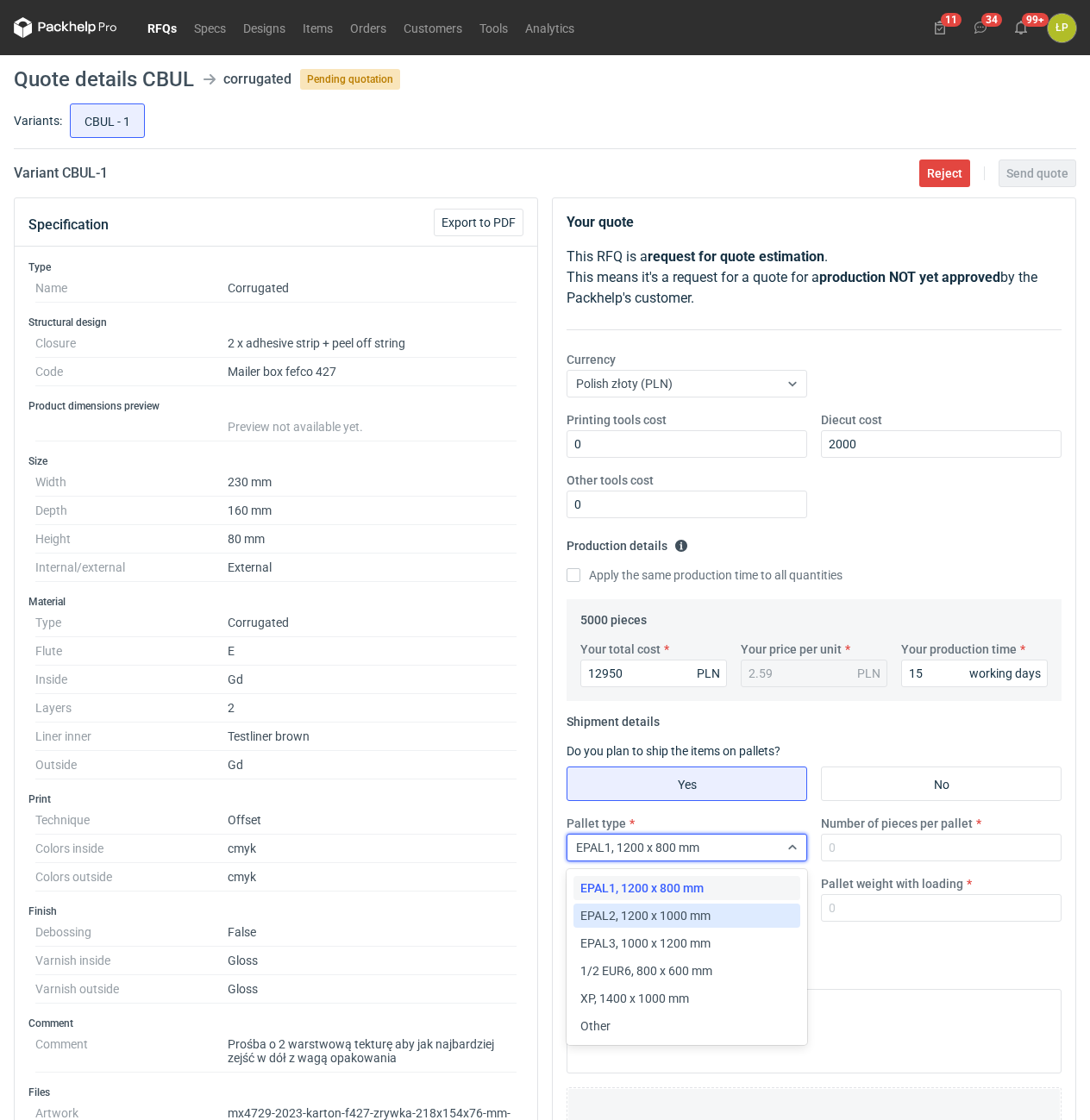
click at [746, 913] on div "EPAL2, 1200 x 1000 mm" at bounding box center [687, 915] width 213 height 18
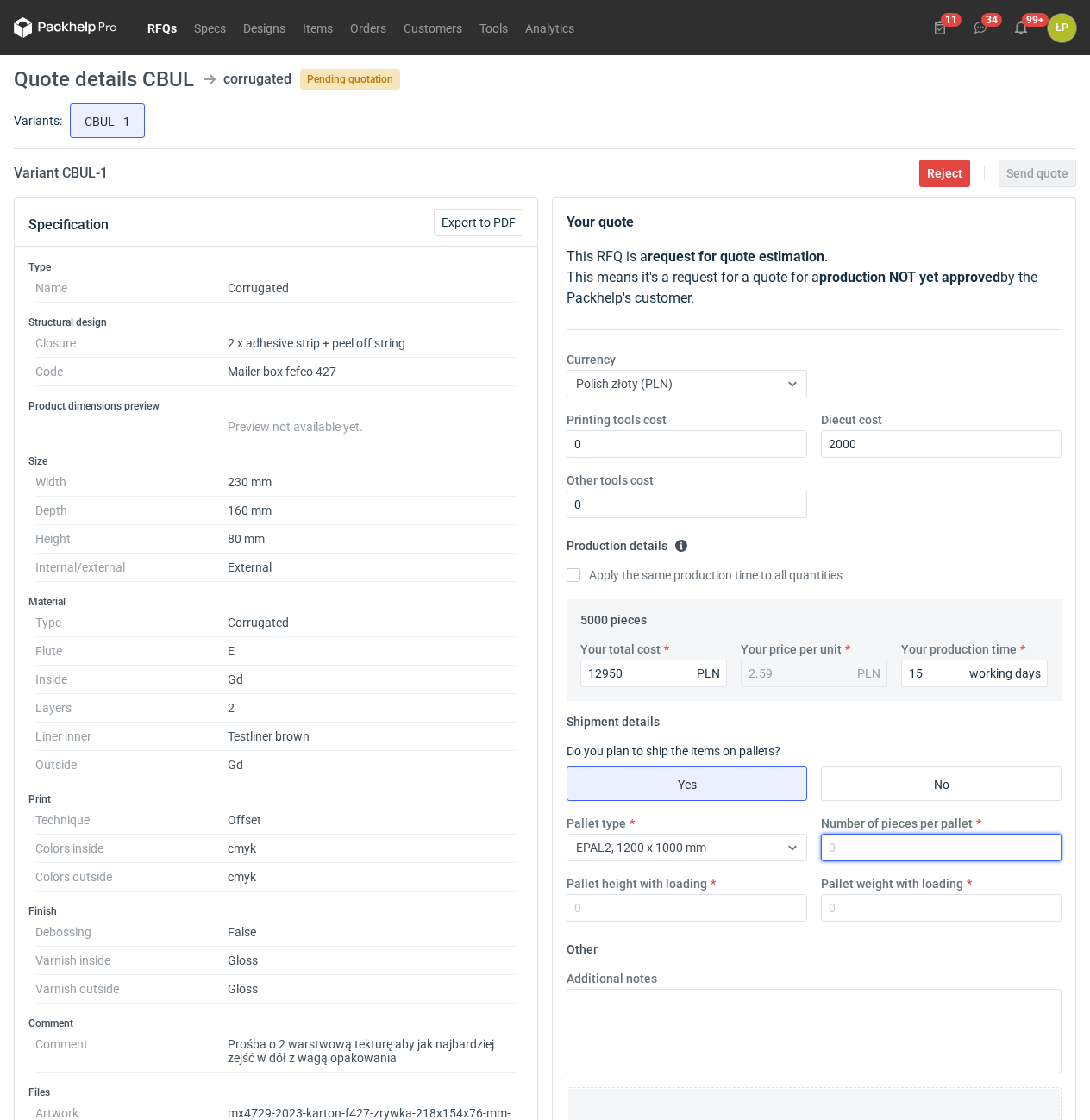
click at [859, 853] on input "Number of pieces per pallet" at bounding box center [941, 847] width 241 height 27
type input "3200"
click at [762, 914] on input "Pallet height with loading" at bounding box center [687, 908] width 241 height 27
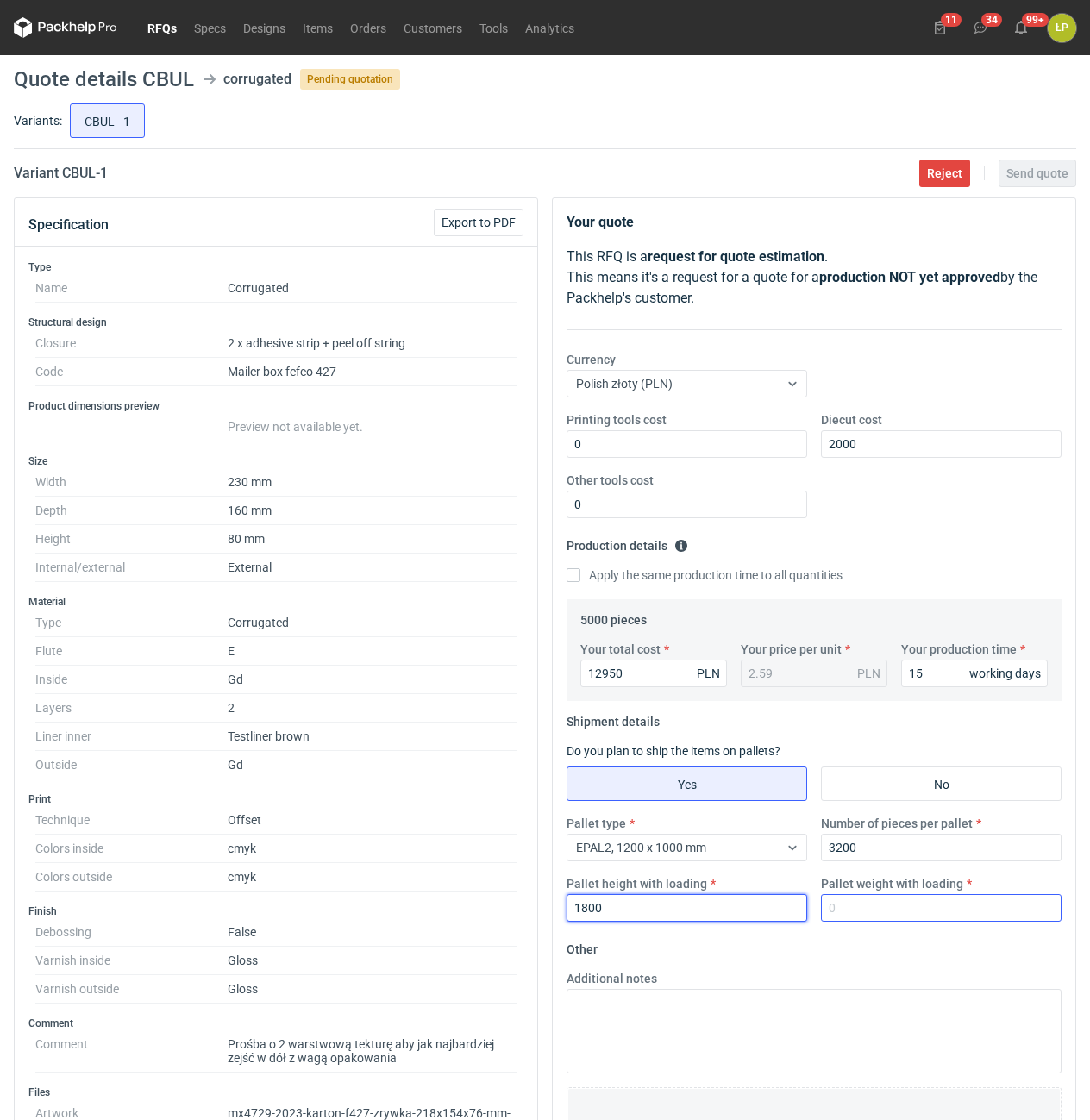
type input "1800"
click at [868, 912] on input "Pallet weight with loading" at bounding box center [941, 908] width 241 height 27
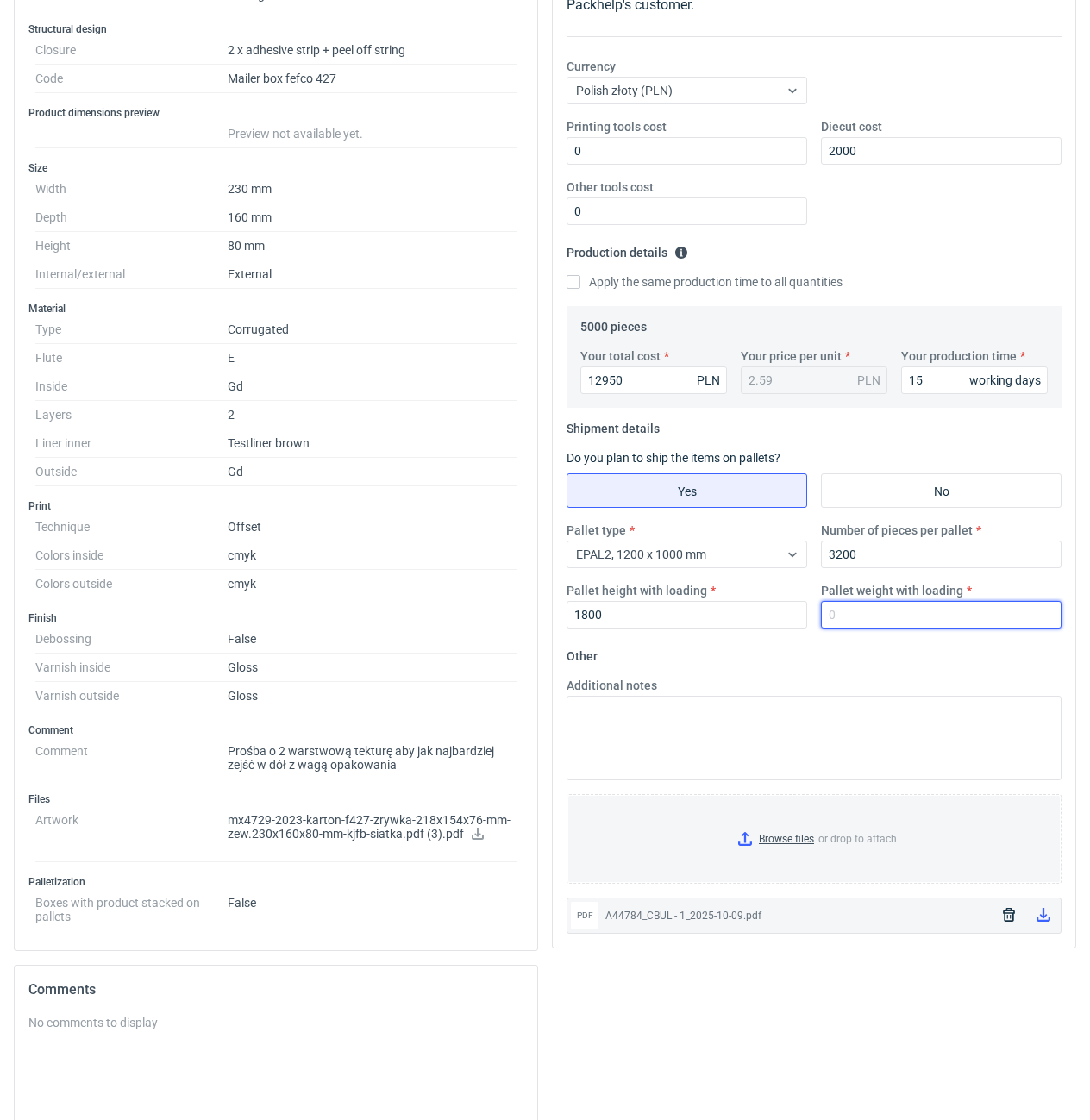
click at [988, 604] on input "Pallet weight with loading" at bounding box center [941, 615] width 241 height 27
type input "655"
click at [971, 652] on form "Other Additional notes Browse files or drop to attach pdf A44784_CBUL - 1_2025-…" at bounding box center [814, 787] width 495 height 291
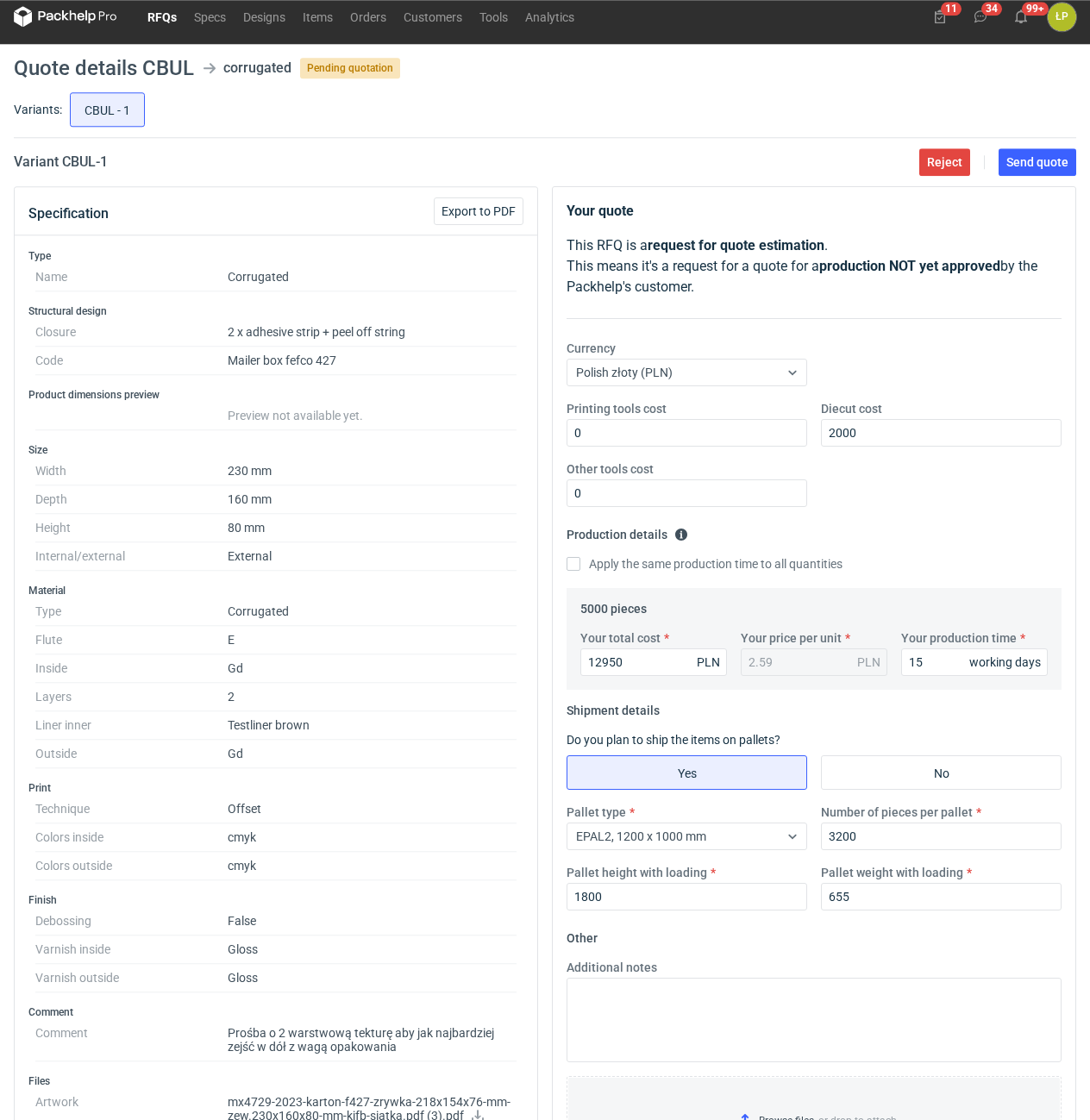
scroll to position [0, 0]
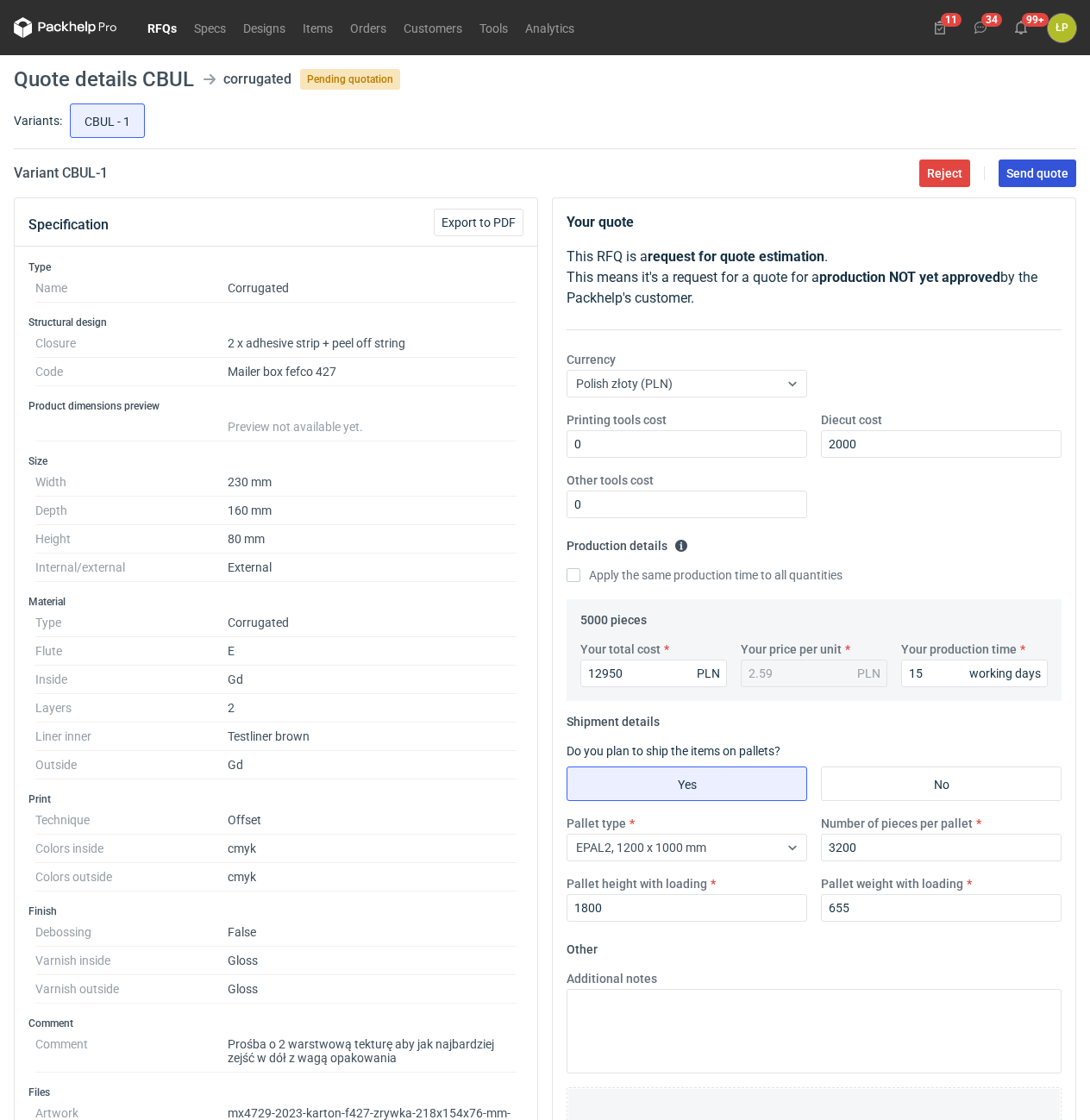
click at [1027, 179] on span "Send quote" at bounding box center [1037, 173] width 62 height 12
